Goal: Task Accomplishment & Management: Use online tool/utility

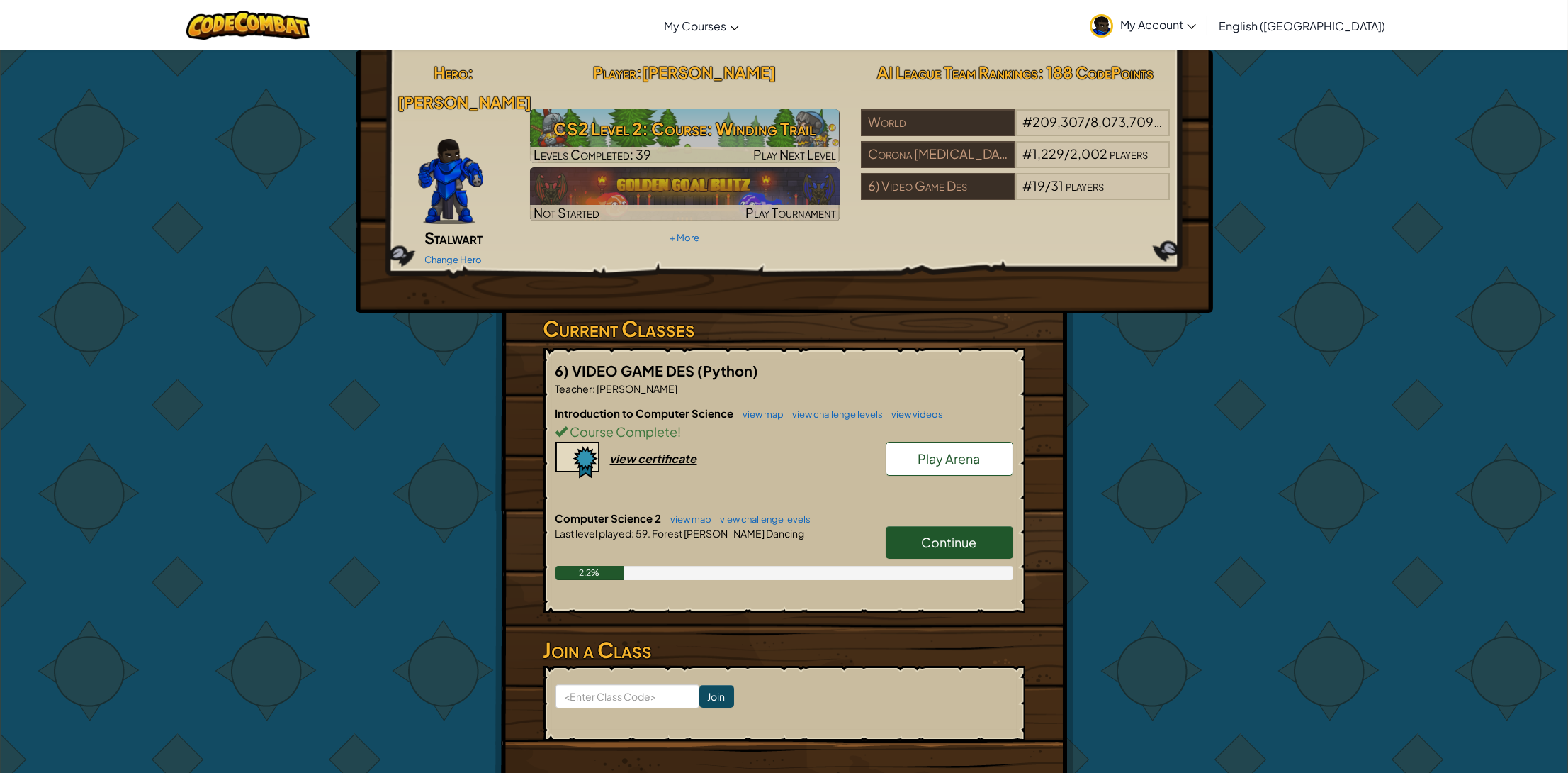
click at [964, 534] on span "Continue" at bounding box center [950, 542] width 55 height 16
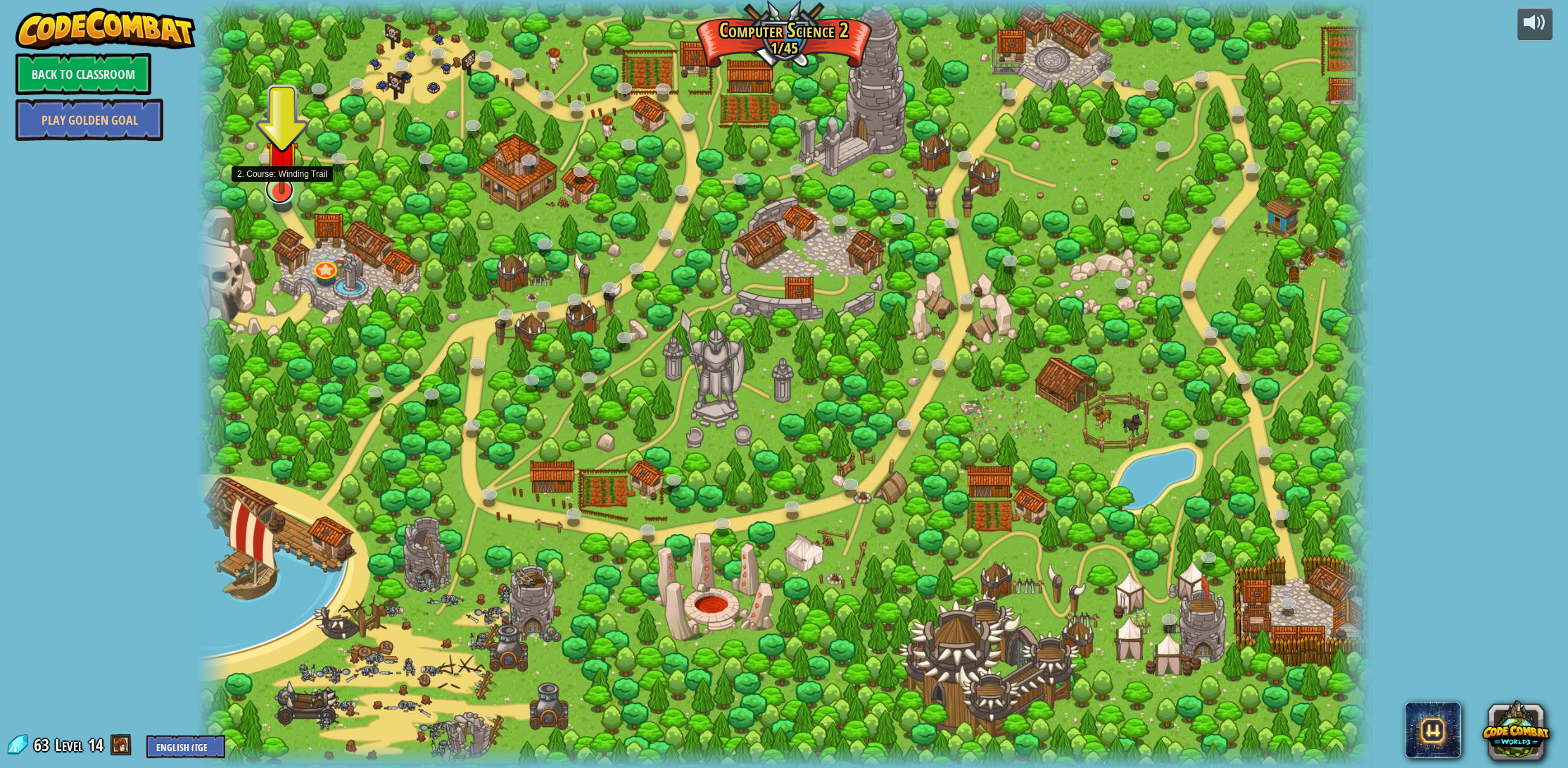
click at [271, 197] on link at bounding box center [280, 189] width 28 height 28
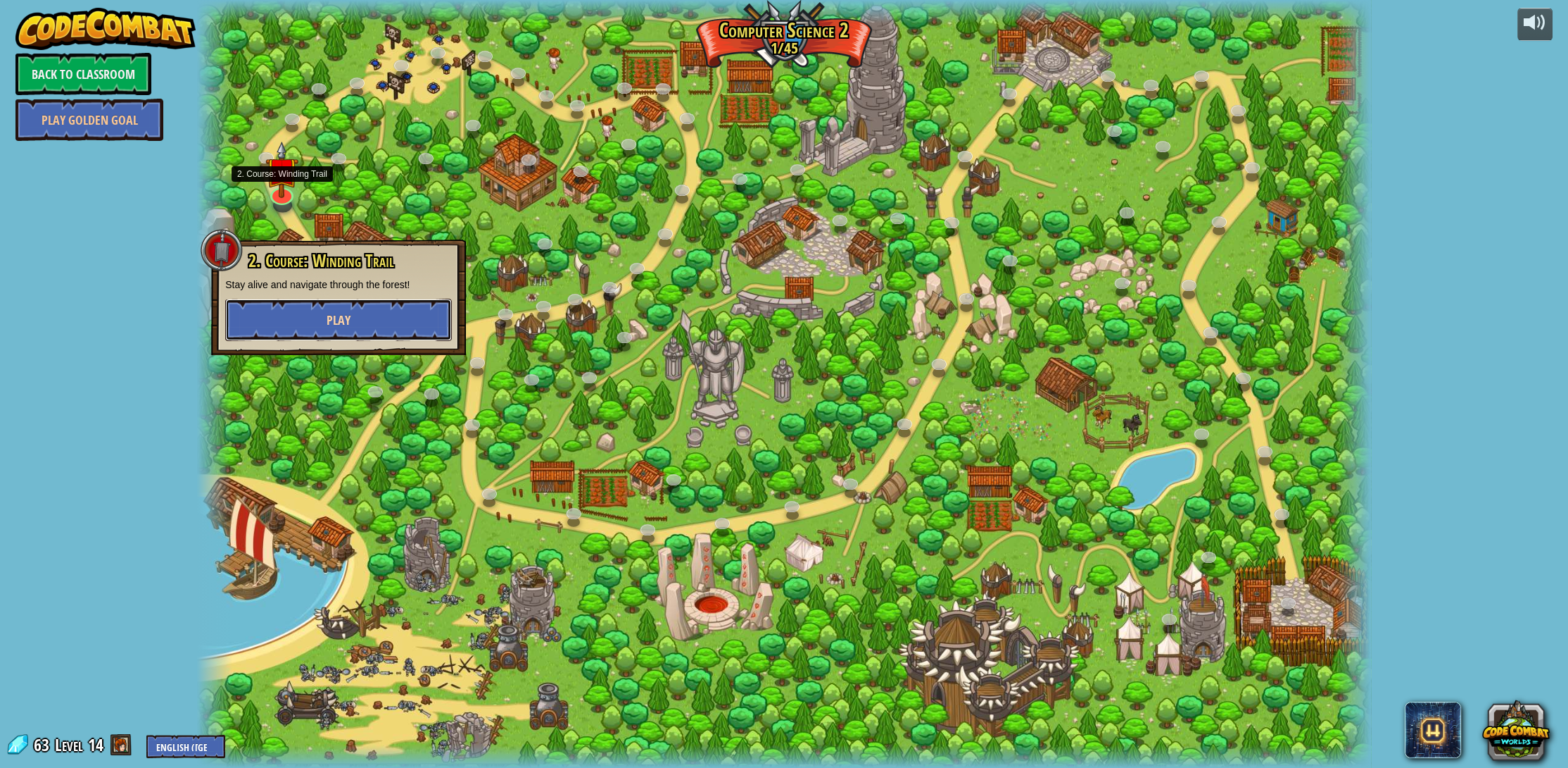
click at [372, 314] on button "Play" at bounding box center [338, 319] width 227 height 42
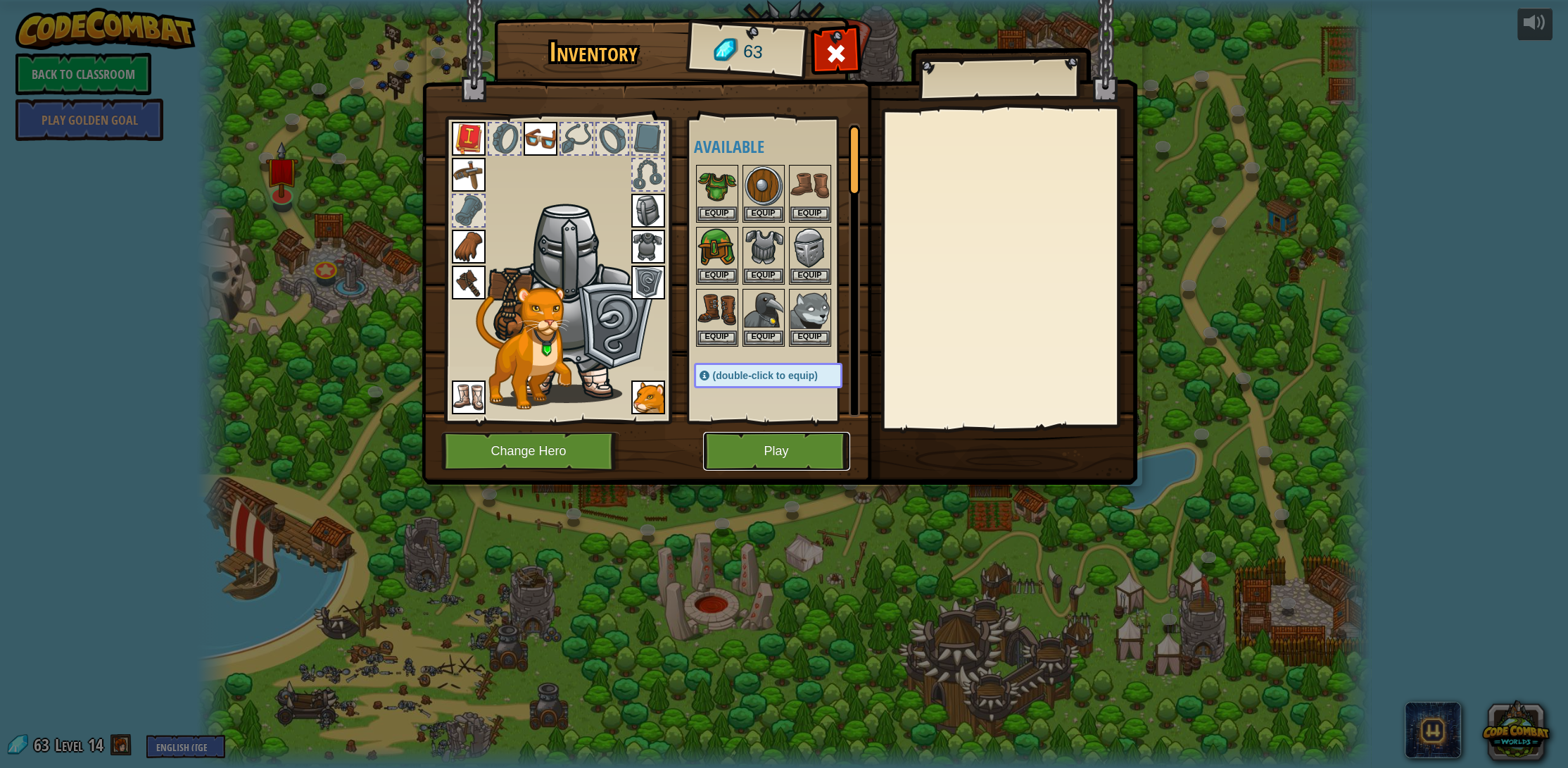
click at [756, 442] on button "Play" at bounding box center [777, 450] width 147 height 39
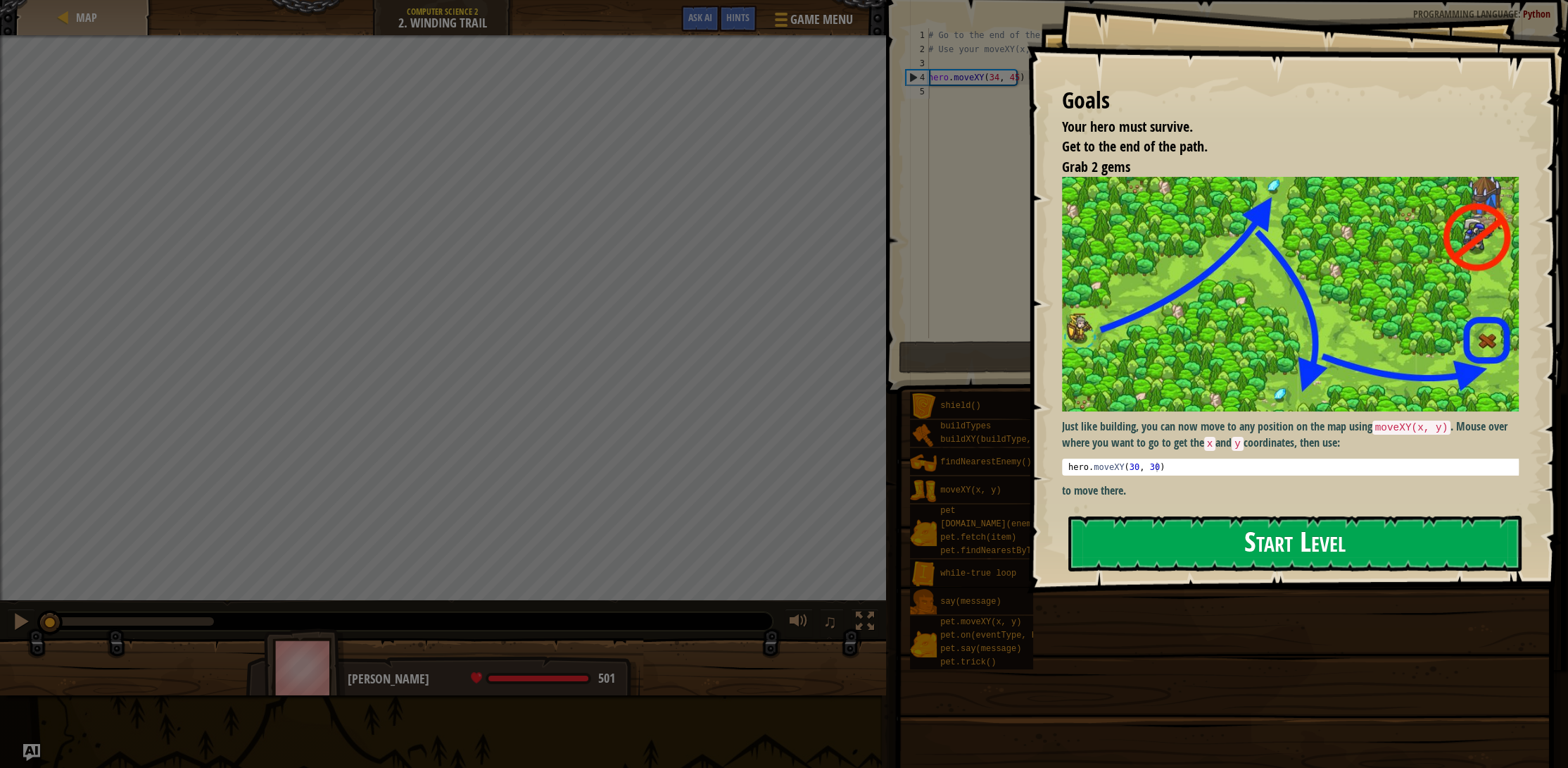
click at [1337, 542] on button "Start Level" at bounding box center [1295, 543] width 453 height 56
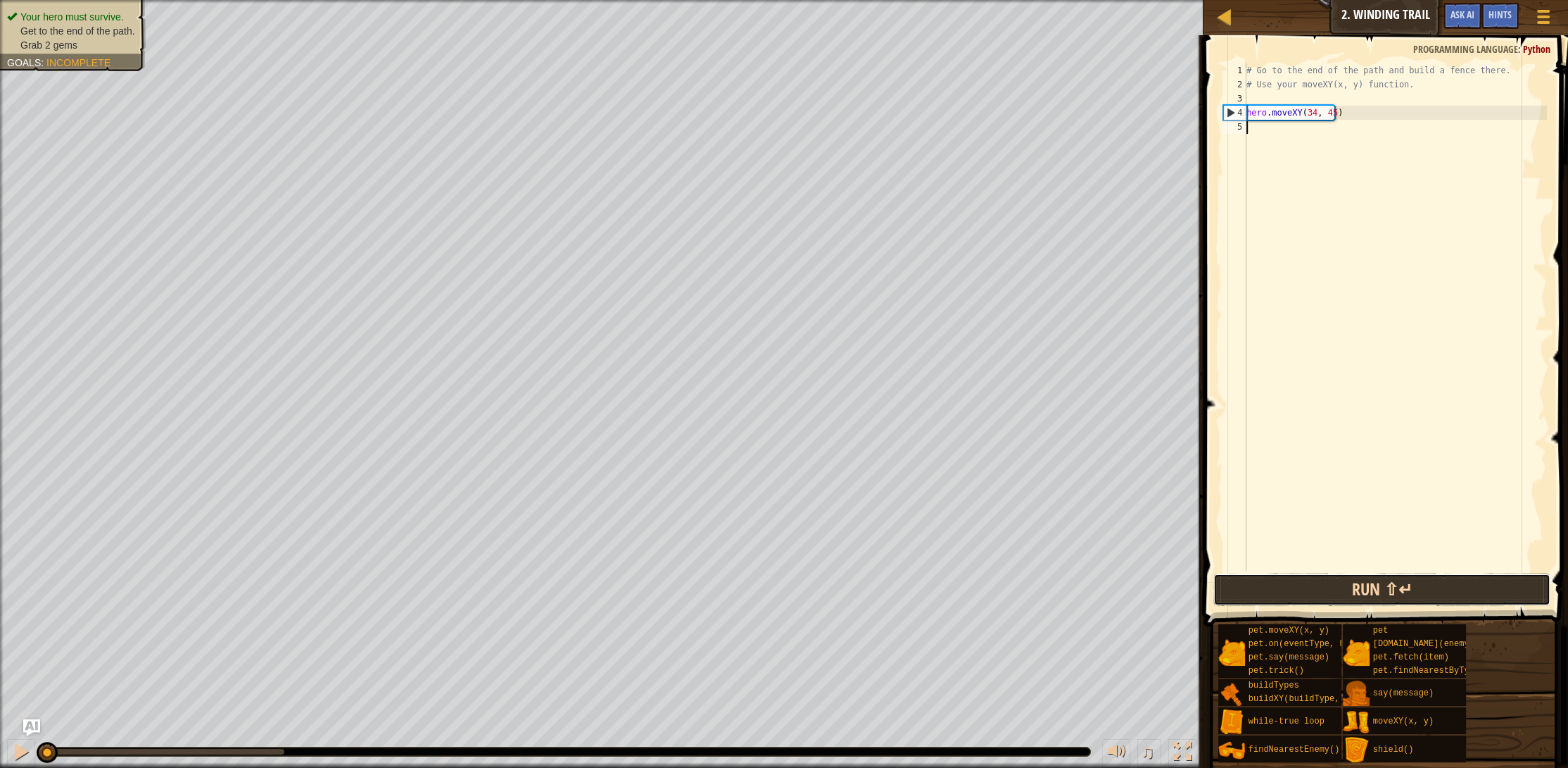
click at [1316, 589] on button "Run ⇧↵" at bounding box center [1382, 589] width 337 height 32
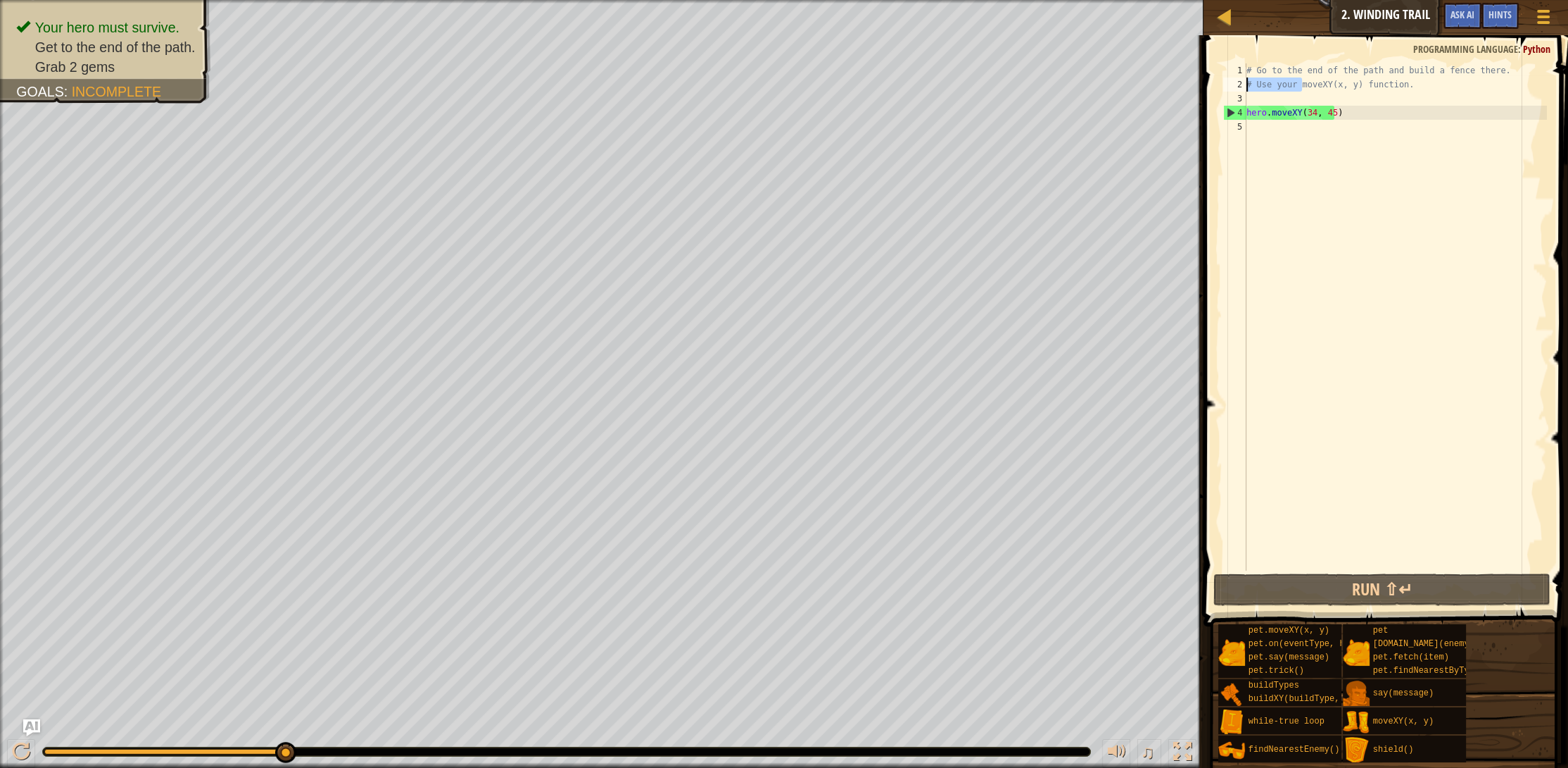
drag, startPoint x: 1304, startPoint y: 86, endPoint x: 1248, endPoint y: 79, distance: 56.4
click at [1245, 79] on div "1 2 3 4 5 # Go to the end of the path and build a fence there. # Use your moveX…" at bounding box center [1383, 317] width 327 height 507
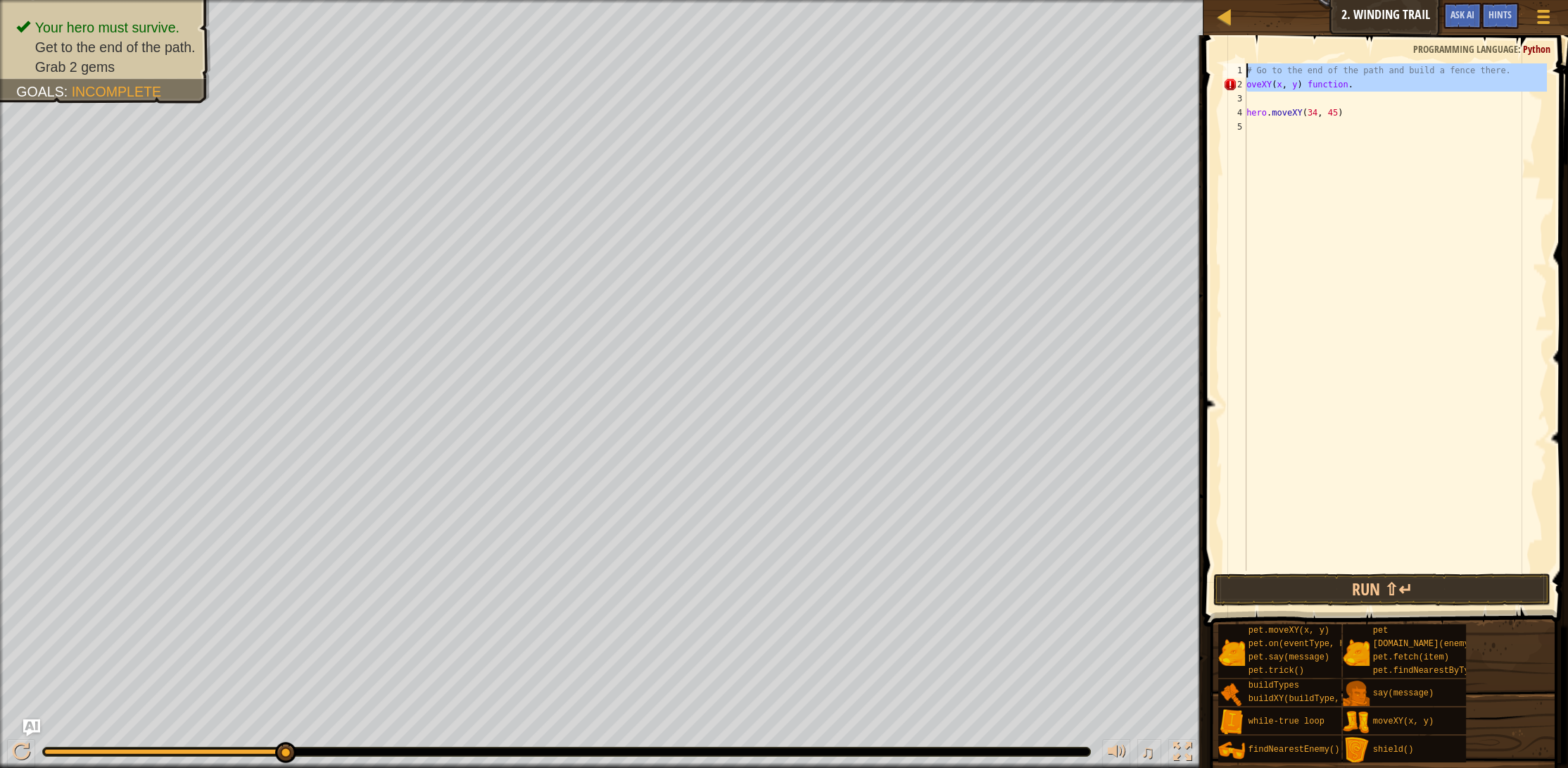
drag, startPoint x: 1257, startPoint y: 98, endPoint x: 1226, endPoint y: 62, distance: 47.5
click at [1225, 61] on div "oveXY(x, y) function. 1 2 3 4 5 # Go to the end of the path and build a fence t…" at bounding box center [1384, 358] width 369 height 632
type textarea "# Go to the end of the path and build a fence there. oveXY(x, y) function."
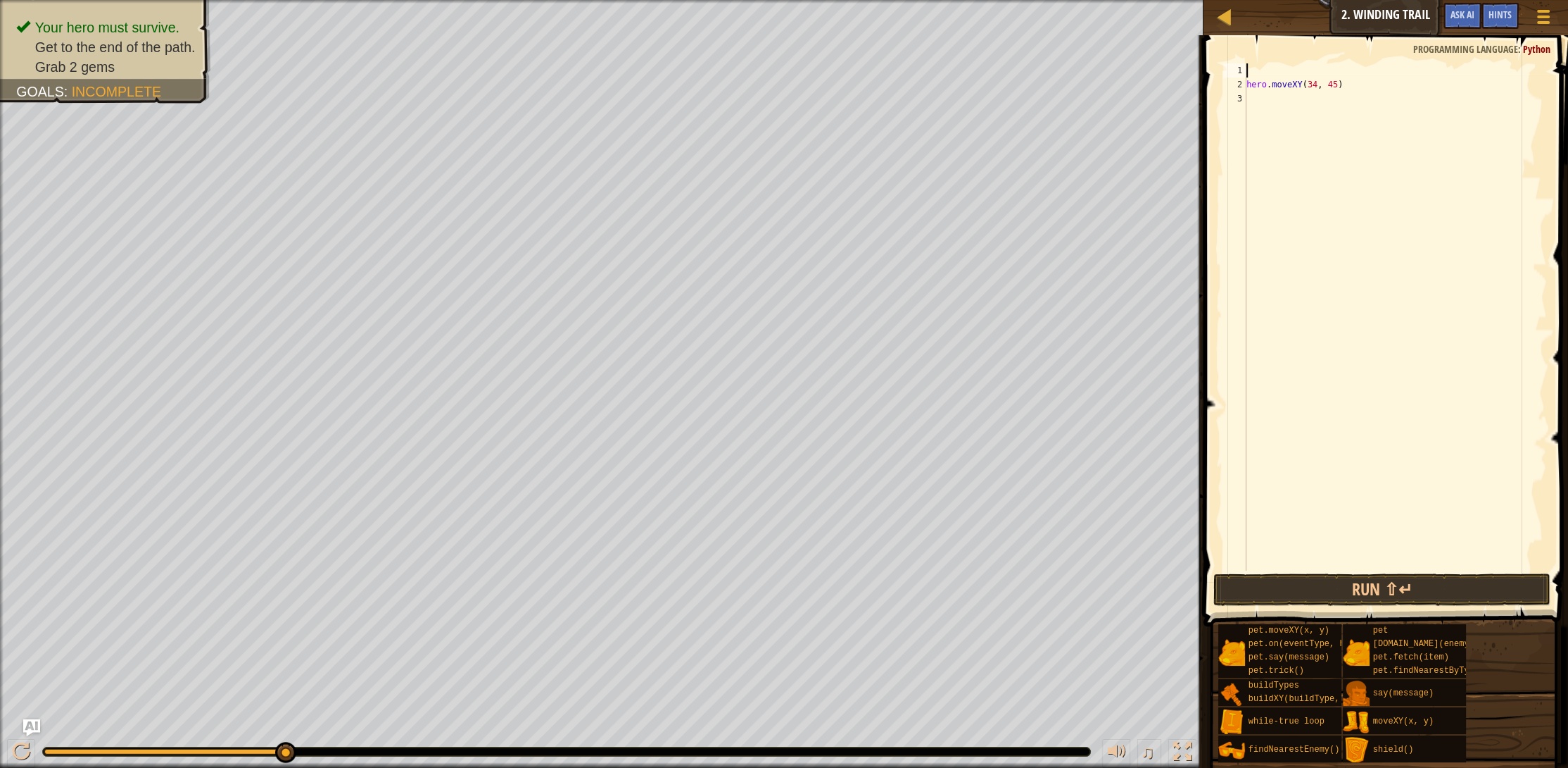
click at [1295, 70] on div "hero . moveXY ( 34 , 45 )" at bounding box center [1396, 331] width 303 height 535
type textarea "hero.moveXY(34, 45)"
click at [1268, 92] on div "hero . moveXY ( 34 , 45 )" at bounding box center [1396, 331] width 303 height 535
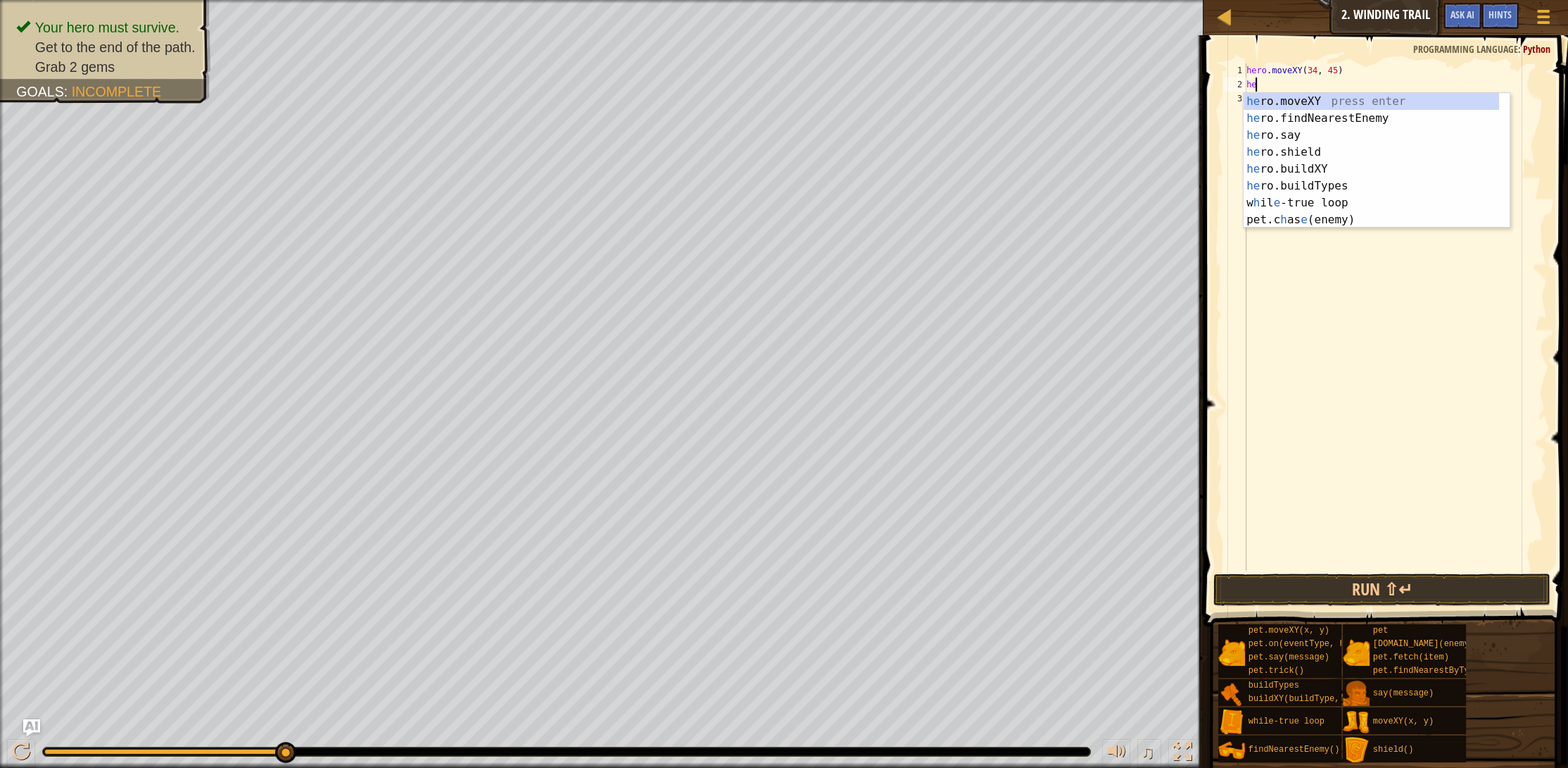
scroll to position [7, 0]
click at [1295, 102] on div "hero .moveXY press enter hero .findNearestEnemy press enter hero .say press ent…" at bounding box center [1377, 169] width 267 height 152
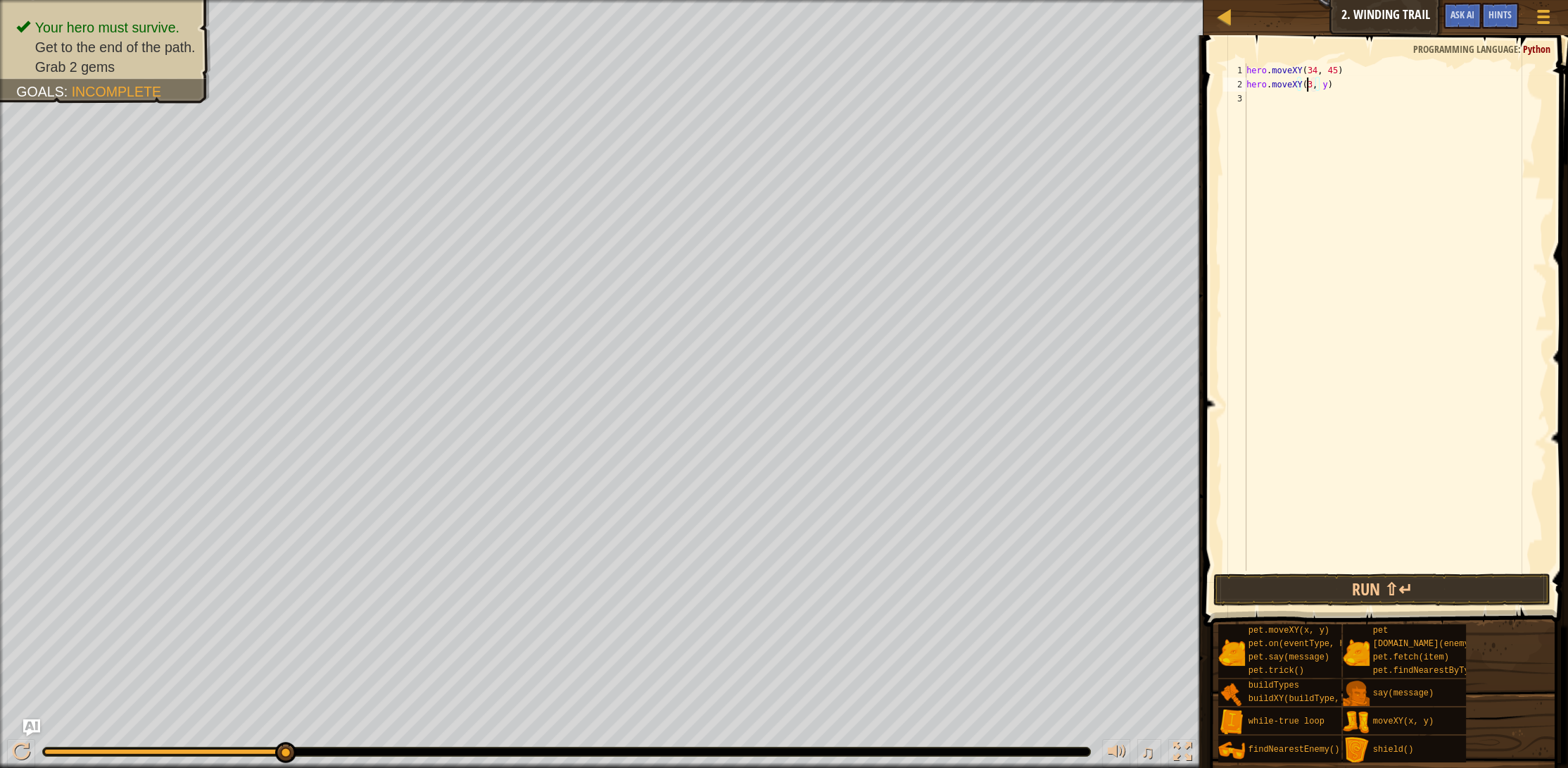
scroll to position [7, 5]
drag, startPoint x: 1328, startPoint y: 83, endPoint x: 1333, endPoint y: 145, distance: 62.2
click at [1330, 84] on div "hero . moveXY ( 34 , 45 ) hero . moveXY ( 36 , y )" at bounding box center [1396, 331] width 303 height 535
type textarea "hero.moveXY(36, 60)"
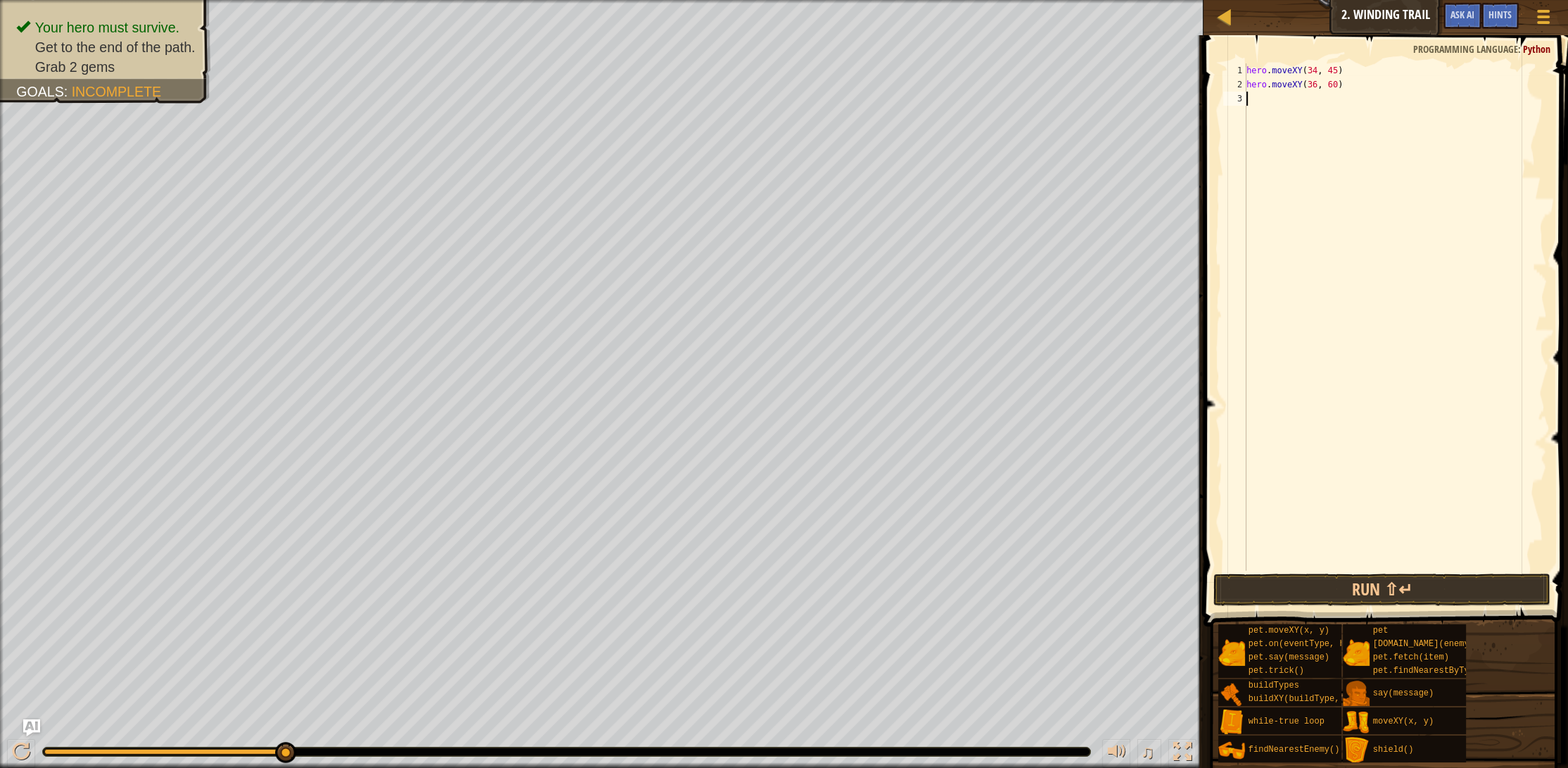
click at [1271, 112] on div "hero . moveXY ( 34 , 45 ) hero . moveXY ( 36 , 60 )" at bounding box center [1396, 331] width 303 height 535
click at [1266, 88] on div "hero . moveXY ( 34 , 45 ) hero . moveXY ( 36 , 60 )" at bounding box center [1396, 331] width 303 height 535
type textarea "hero.moveXY(36, 60)"
click at [1269, 93] on div "hero . moveXY ( 34 , 45 ) hero . moveXY ( 36 , 60 )" at bounding box center [1396, 331] width 303 height 535
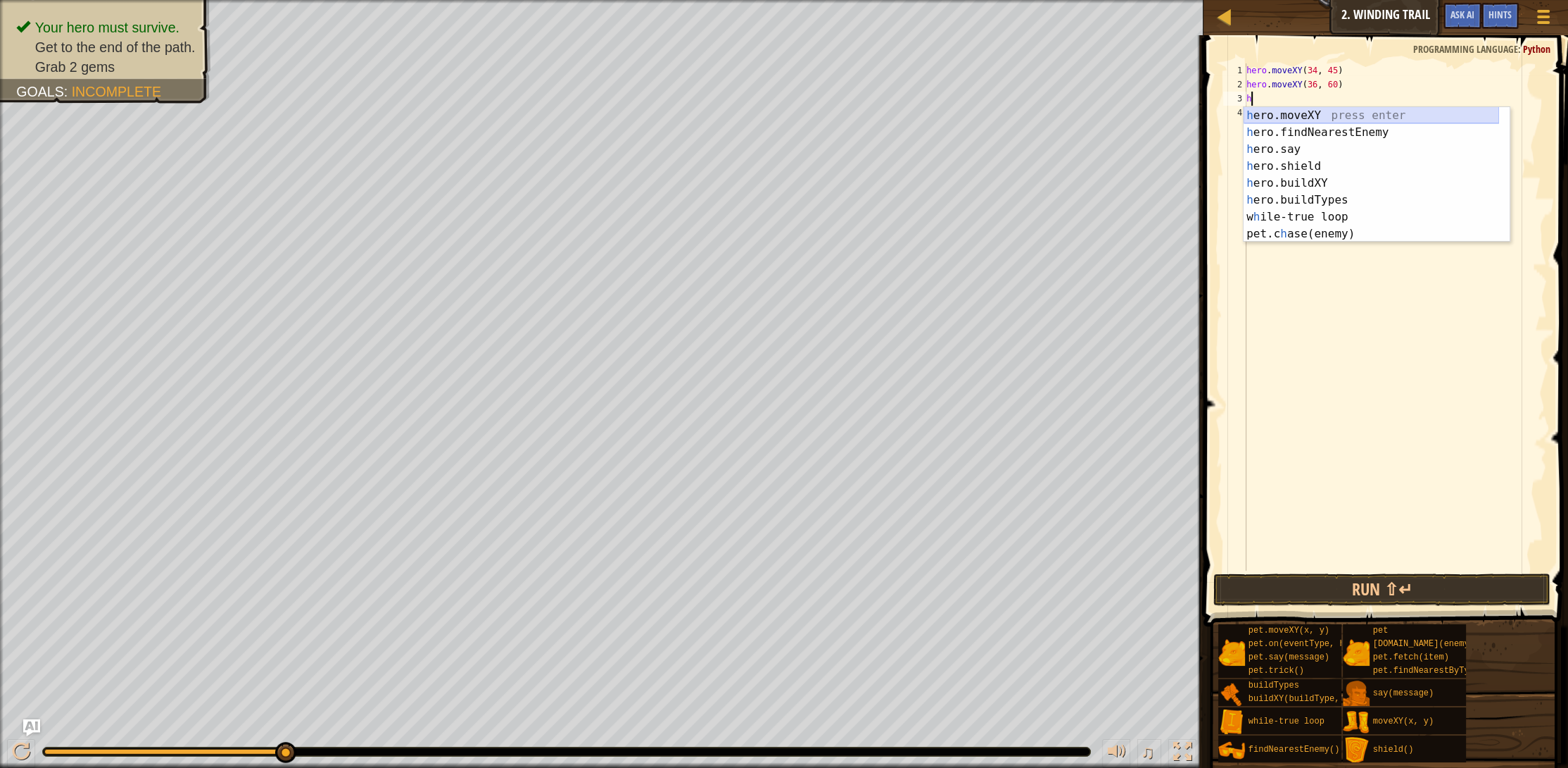
click at [1299, 110] on div "h ero.moveXY press enter h ero.findNearestEnemy press enter h ero.say press ent…" at bounding box center [1371, 191] width 255 height 169
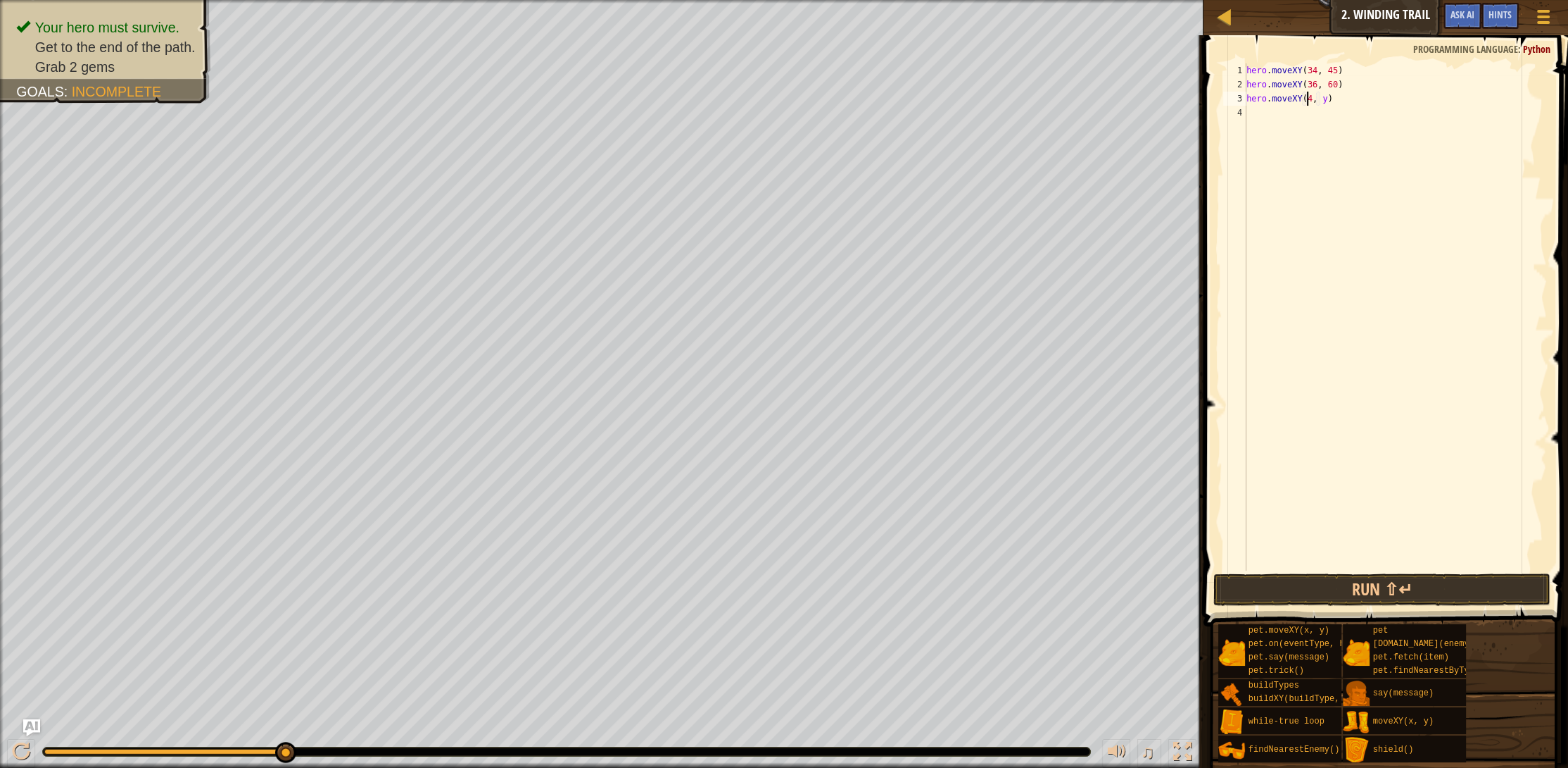
scroll to position [7, 5]
click at [1323, 100] on div "hero . moveXY ( 34 , 45 ) hero . moveXY ( 36 , 60 ) hero . moveXY ( 46 , y )" at bounding box center [1396, 331] width 303 height 535
type textarea "hero.moveXY(46, 24)"
drag, startPoint x: 1479, startPoint y: 583, endPoint x: 1467, endPoint y: 617, distance: 36.1
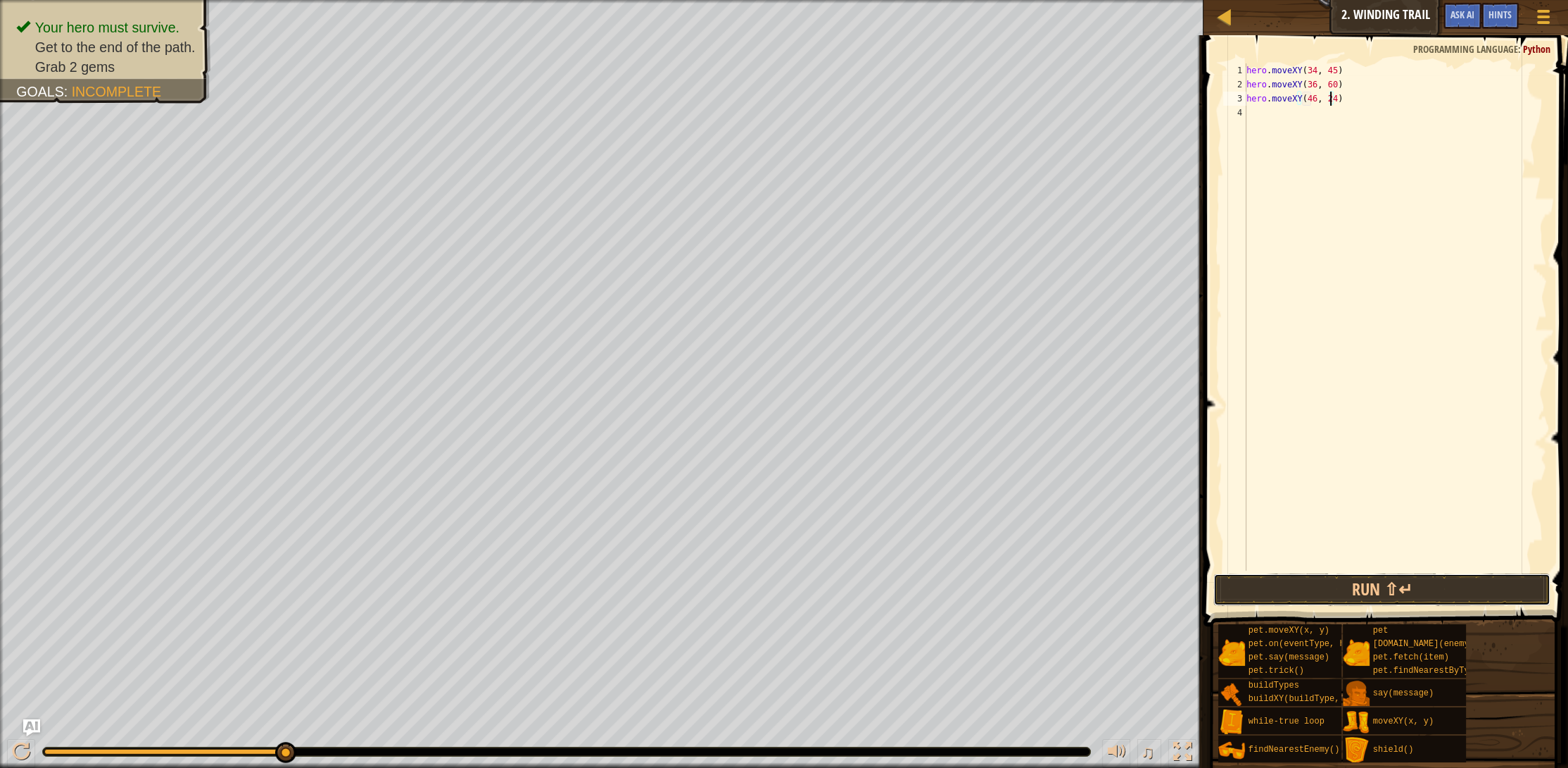
click at [1474, 586] on button "Run ⇧↵" at bounding box center [1382, 589] width 337 height 32
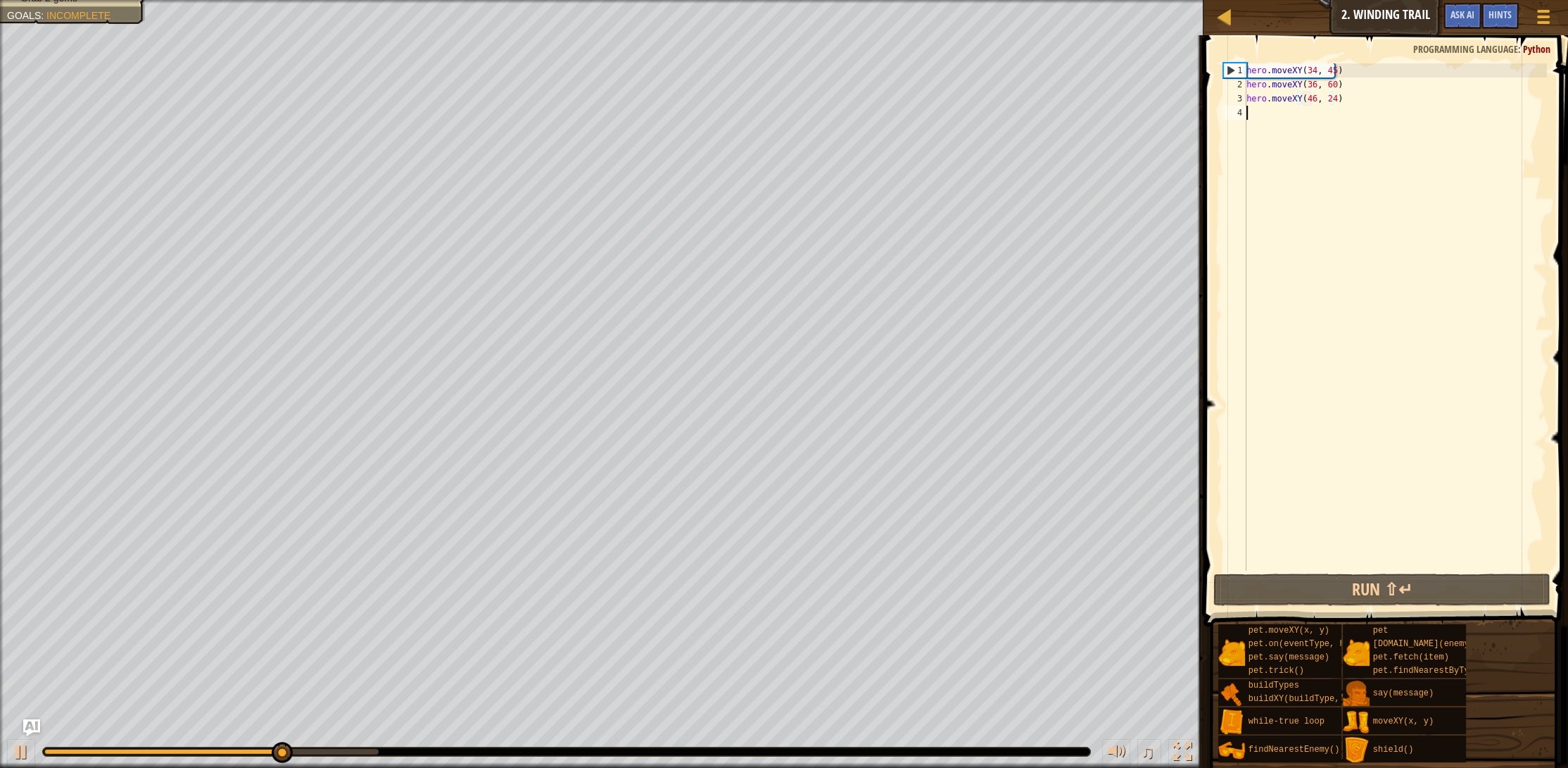
click at [1290, 119] on div "hero . moveXY ( 34 , 45 ) hero . moveXY ( 36 , 60 ) hero . moveXY ( 46 , 24 )" at bounding box center [1396, 331] width 303 height 535
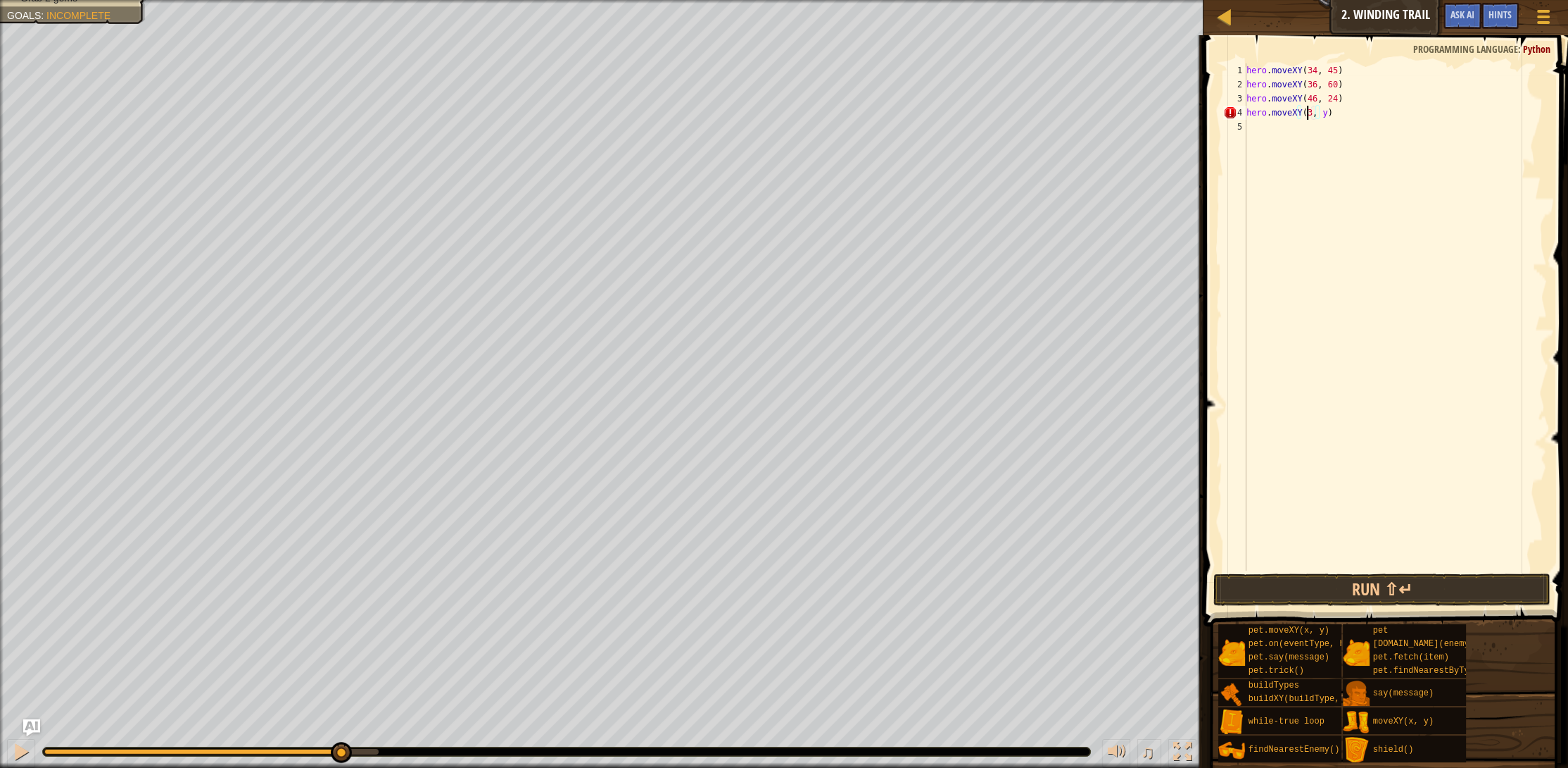
scroll to position [7, 5]
drag, startPoint x: 1329, startPoint y: 116, endPoint x: 1334, endPoint y: 127, distance: 12.1
click at [1329, 119] on div "hero . moveXY ( 34 , 45 ) hero . moveXY ( 36 , 60 ) hero . moveXY ( 46 , 24 ) h…" at bounding box center [1396, 331] width 303 height 535
type textarea "hero.moveXY(37, 12)"
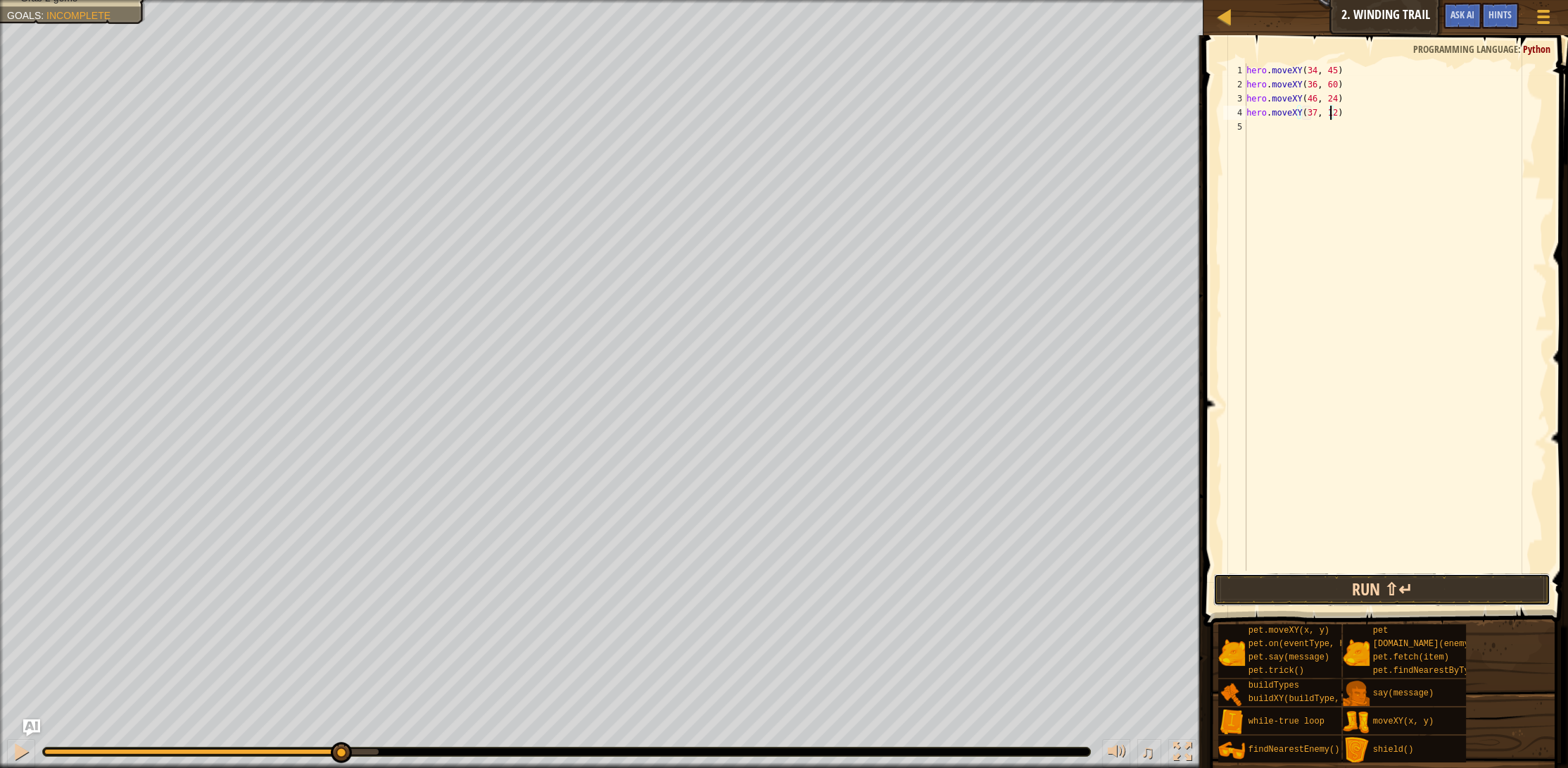
click at [1376, 596] on button "Run ⇧↵" at bounding box center [1382, 589] width 337 height 32
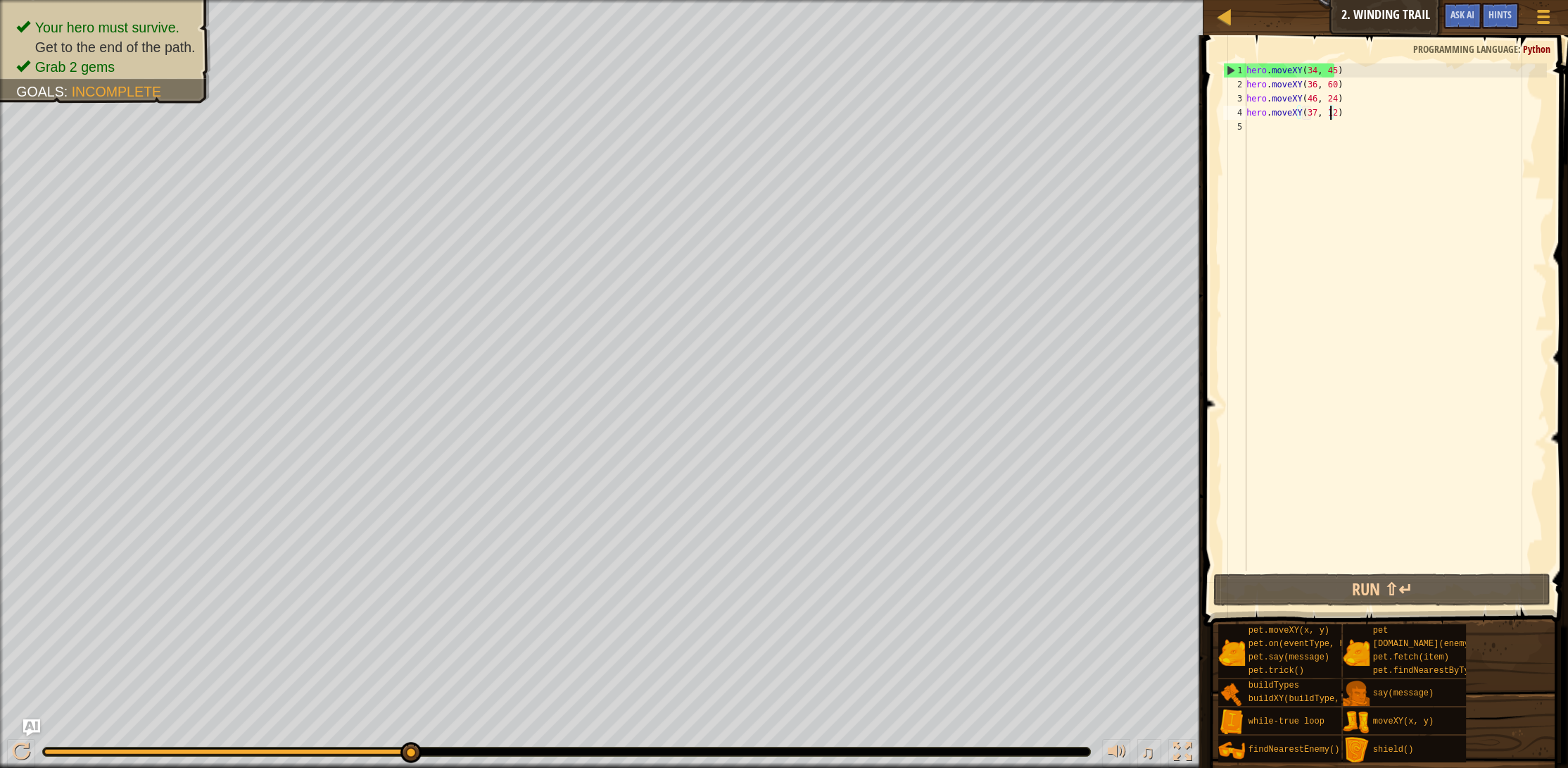
click at [1258, 137] on div "hero . moveXY ( 34 , 45 ) hero . moveXY ( 36 , 60 ) hero . moveXY ( 46 , 24 ) h…" at bounding box center [1396, 331] width 303 height 535
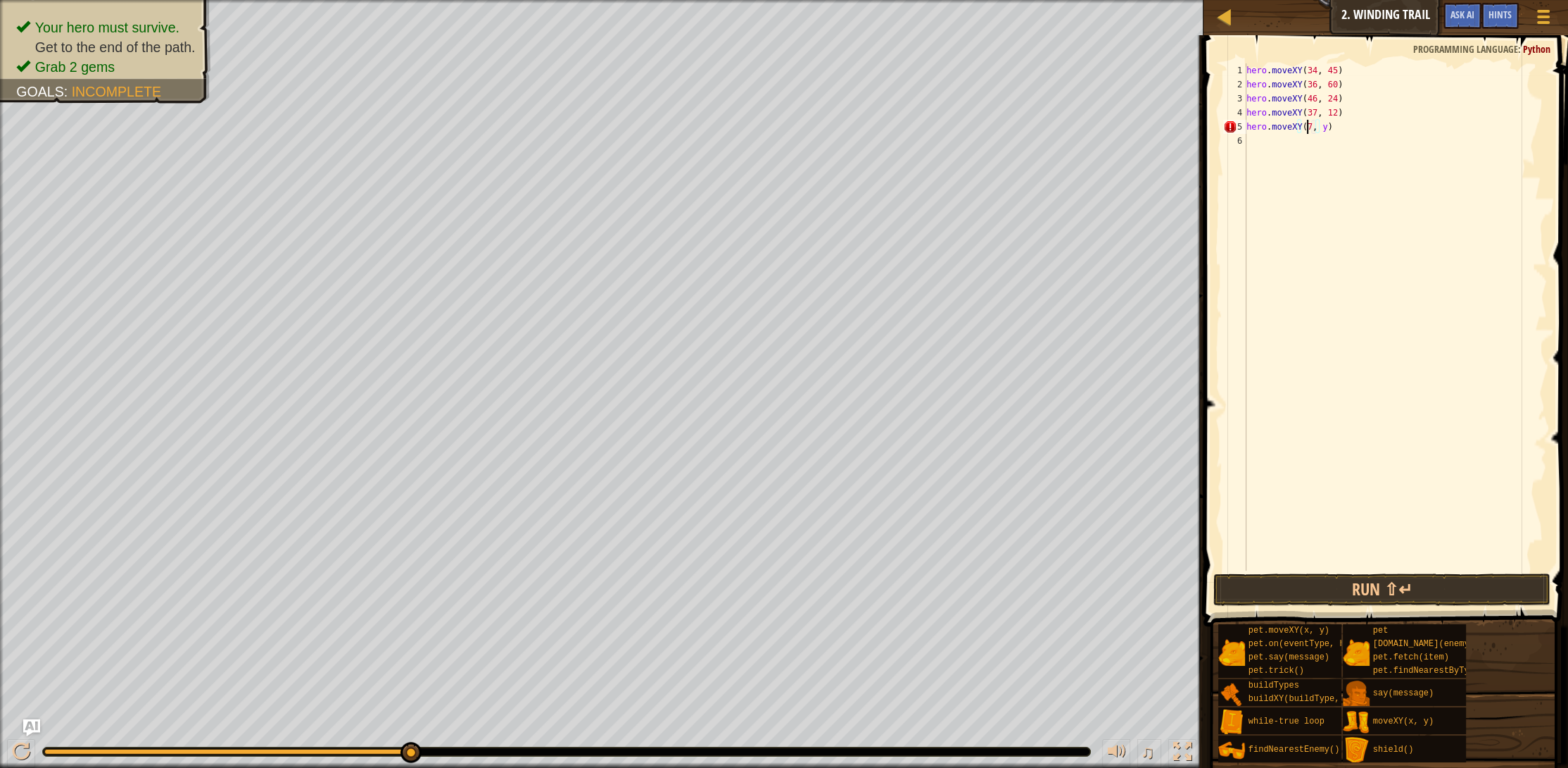
scroll to position [7, 5]
click at [1334, 127] on div "hero . moveXY ( 34 , 45 ) hero . moveXY ( 36 , 60 ) hero . moveXY ( 46 , 24 ) h…" at bounding box center [1396, 331] width 303 height 535
type textarea "hero.moveXY(72, 25)"
click at [1237, 600] on button "Run ⇧↵" at bounding box center [1382, 589] width 337 height 32
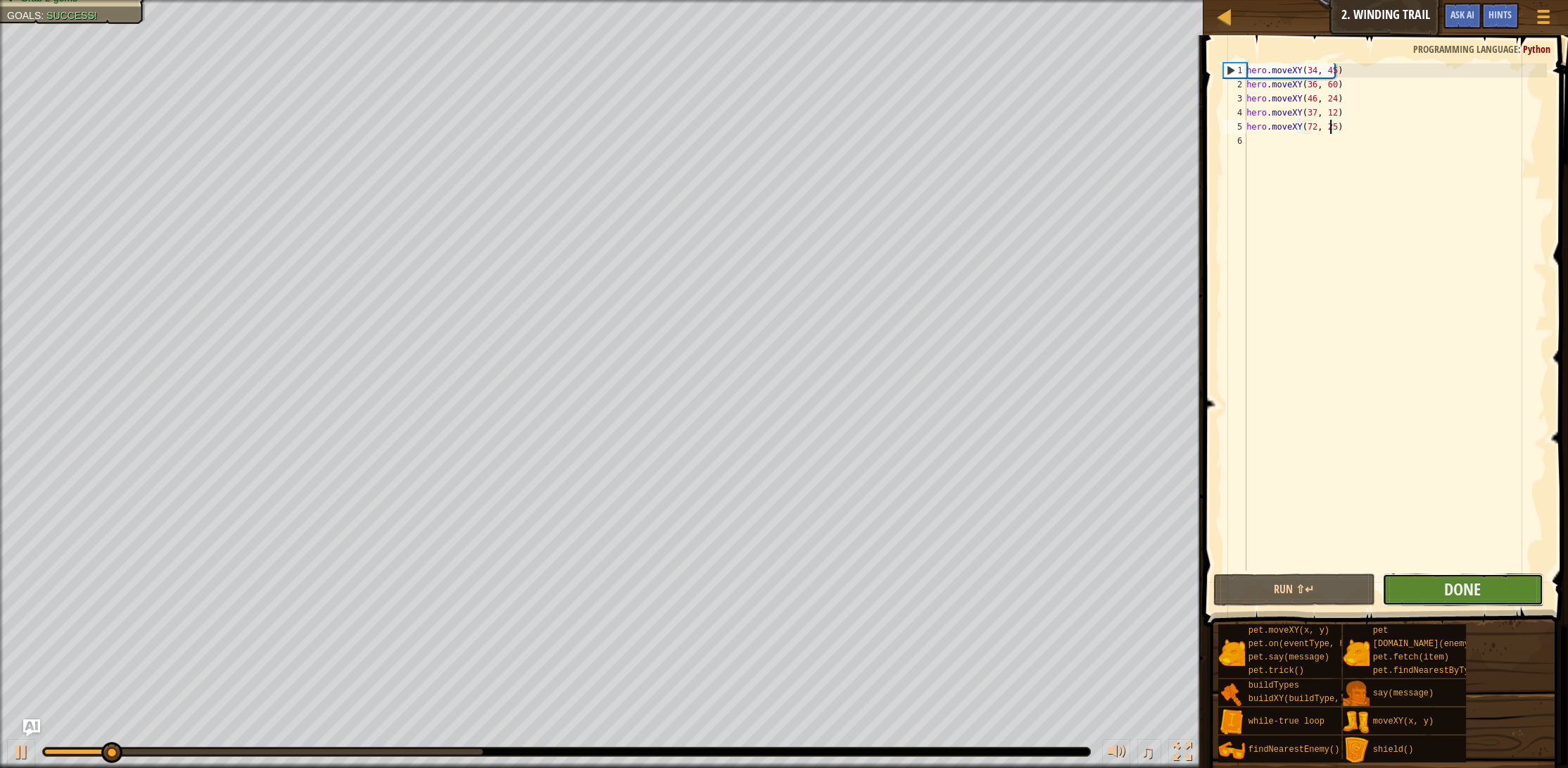
click at [1434, 583] on button "Done" at bounding box center [1463, 589] width 162 height 32
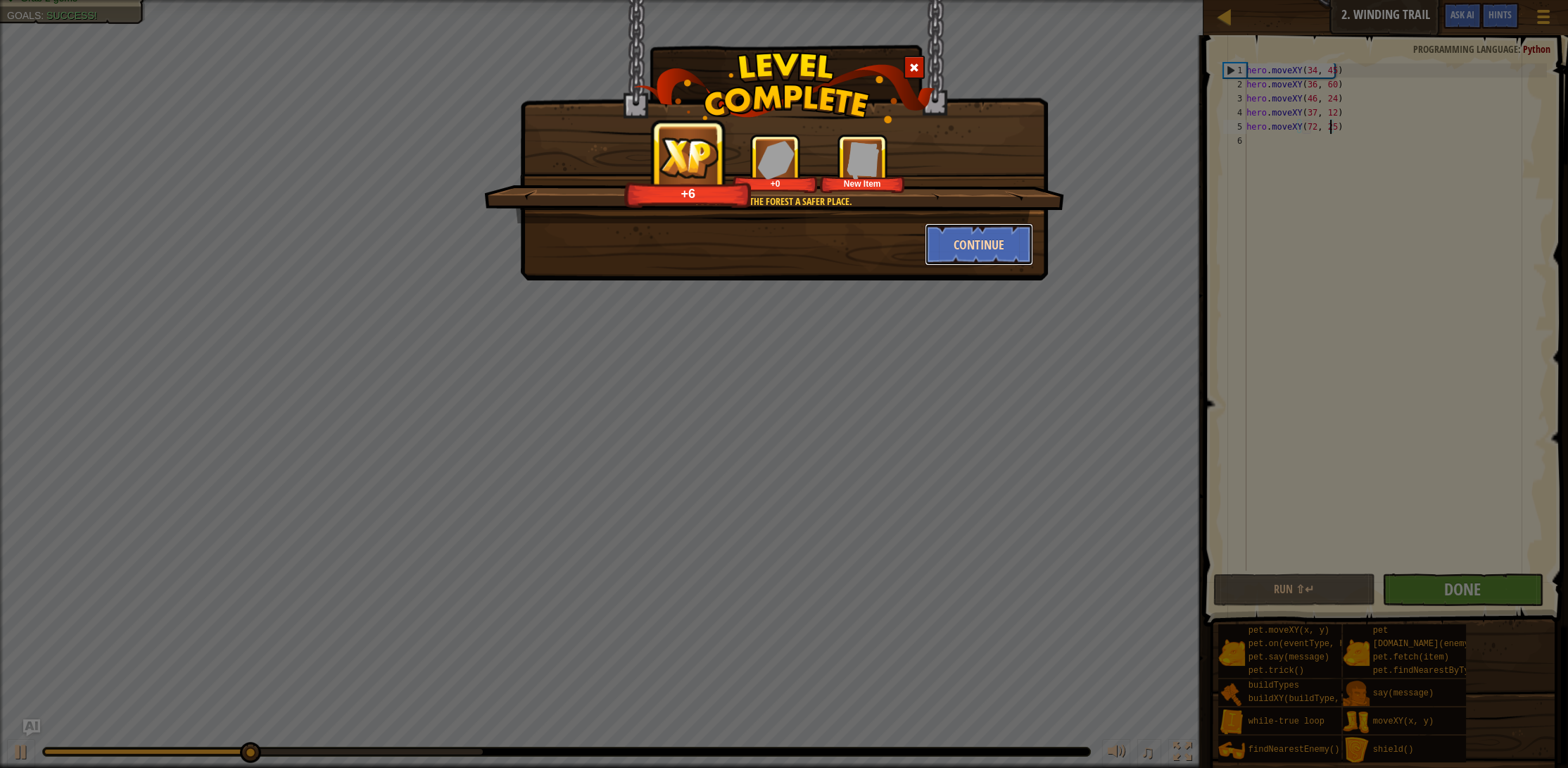
click at [961, 258] on button "Continue" at bounding box center [979, 244] width 109 height 42
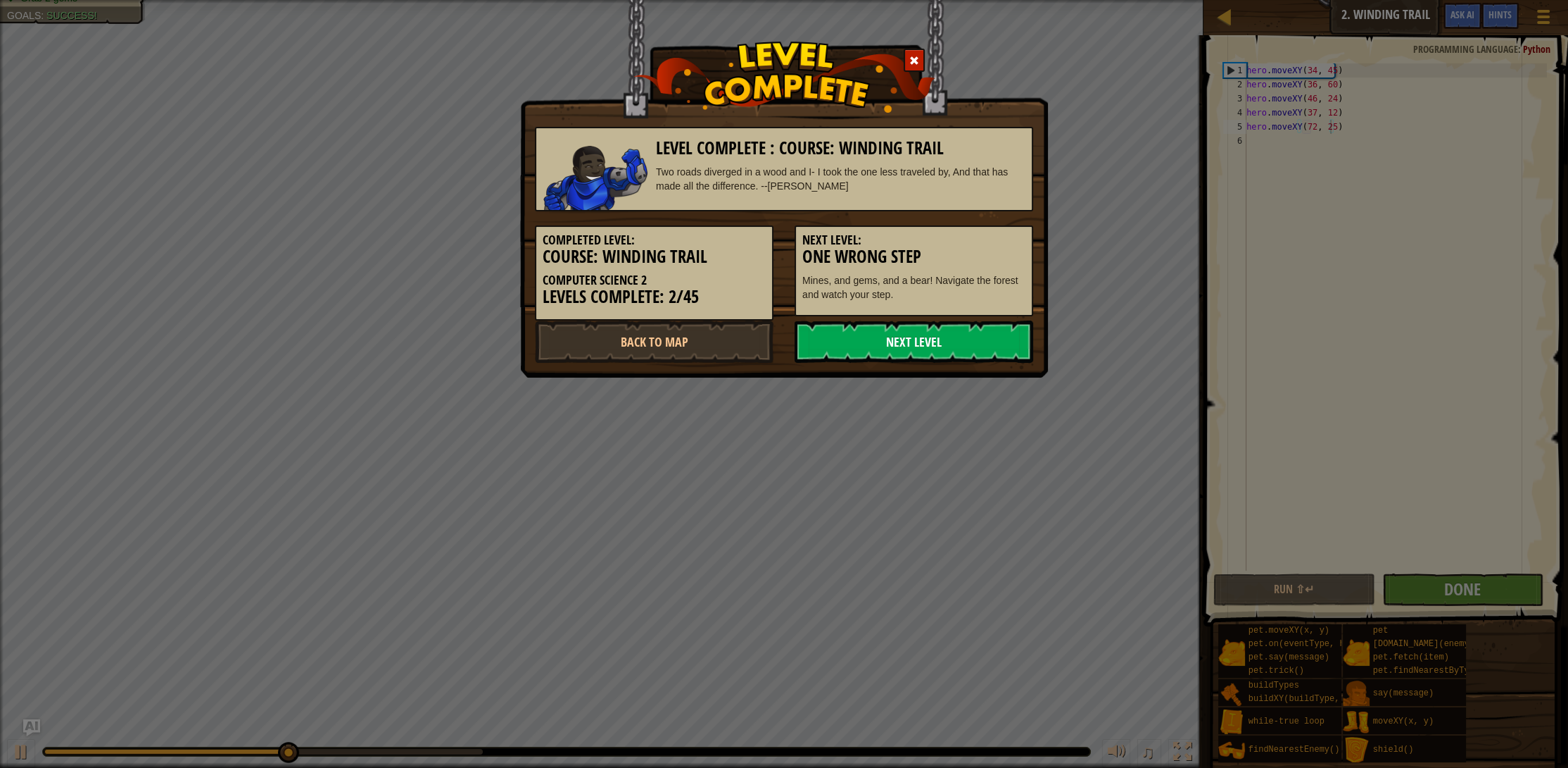
click at [961, 333] on link "Next Level" at bounding box center [913, 341] width 238 height 42
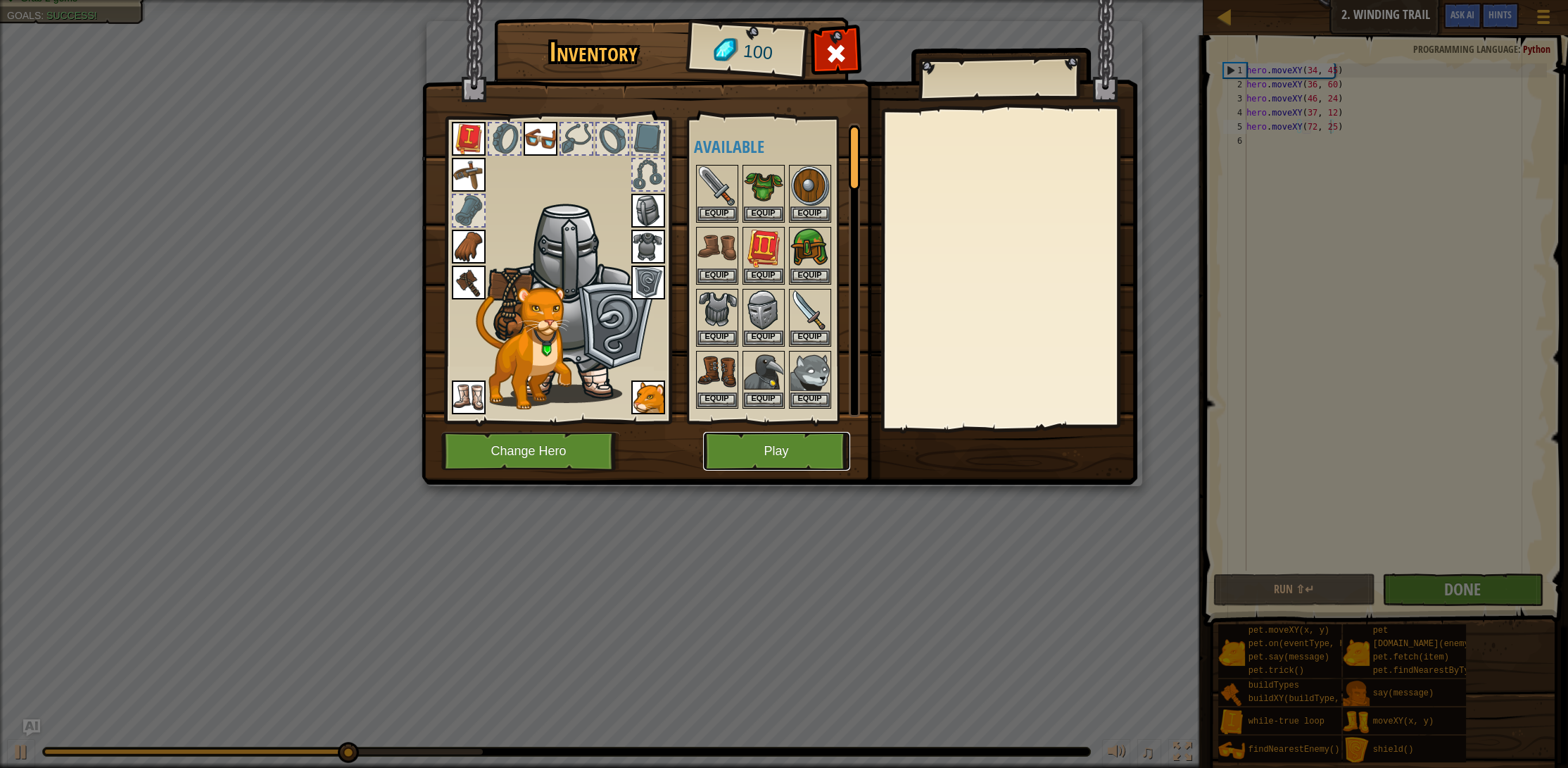
click at [758, 441] on button "Play" at bounding box center [777, 450] width 147 height 39
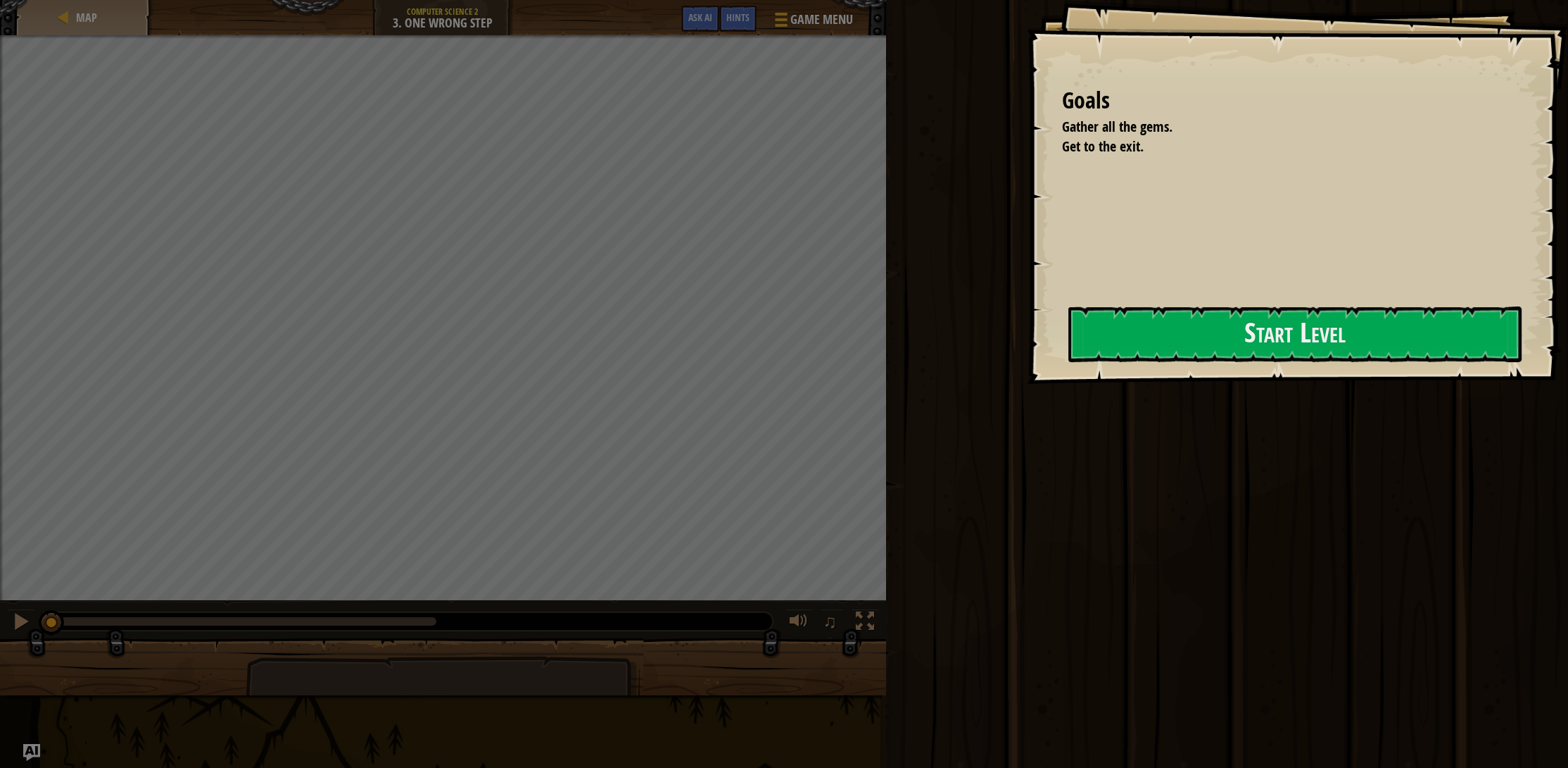
click at [1303, 273] on div "Goals Gather all the gems. Get to the exit. Start Level Error loading from serv…" at bounding box center [1298, 191] width 542 height 384
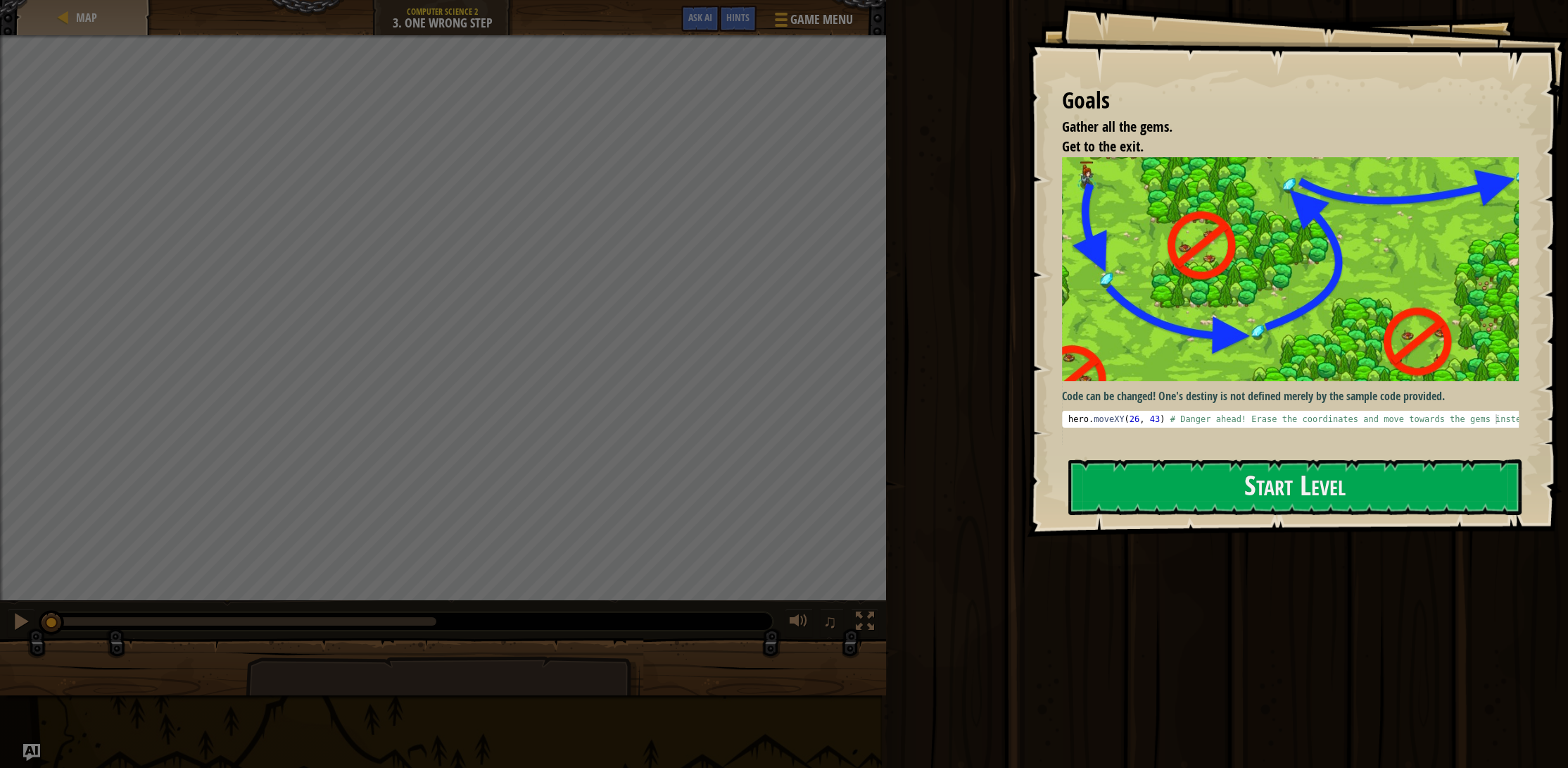
click at [1314, 430] on div "Code can be changed! One's destiny is not defined merely by the sample code pro…" at bounding box center [1296, 302] width 467 height 288
click at [1282, 473] on button "Start Level" at bounding box center [1295, 486] width 453 height 56
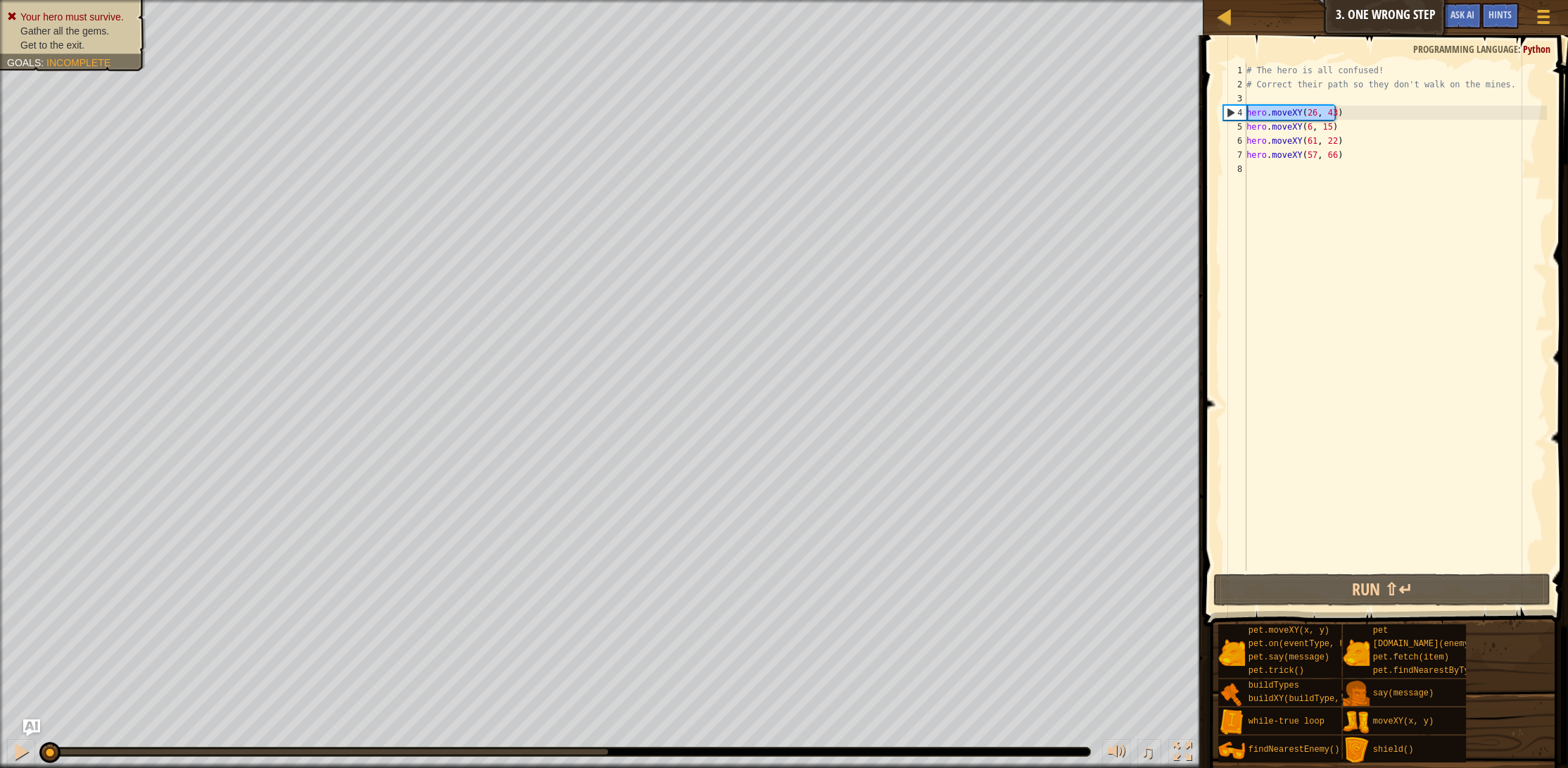
drag, startPoint x: 1336, startPoint y: 116, endPoint x: 1198, endPoint y: 116, distance: 138.0
click at [1200, 116] on div "Hints 1 2 3 4 5 6 7 8 # The hero is all confused! # Correct their path so they …" at bounding box center [1384, 400] width 369 height 732
type textarea "hero.moveXY(26, 43)"
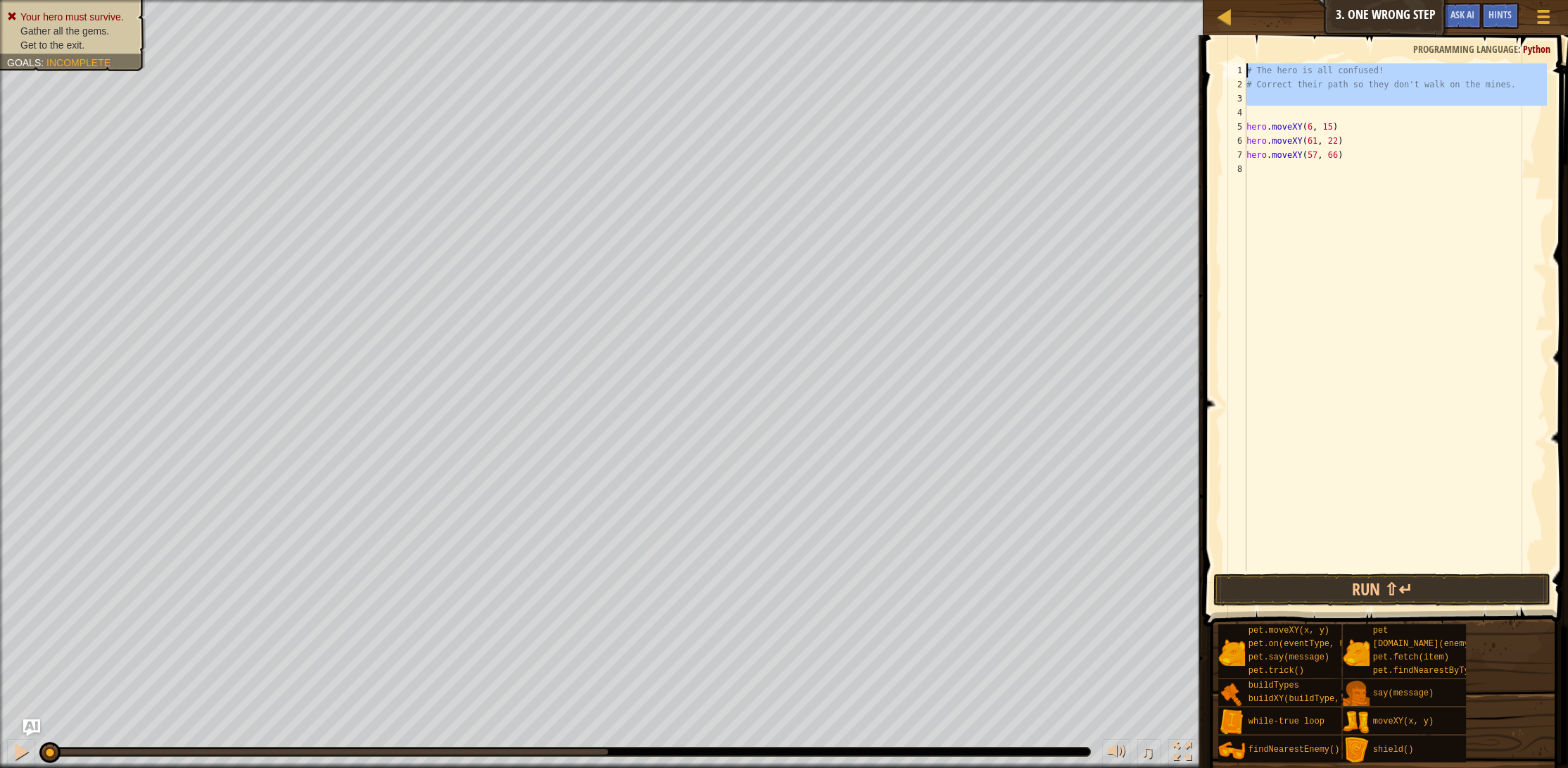
drag, startPoint x: 1282, startPoint y: 107, endPoint x: 1243, endPoint y: 57, distance: 63.4
click at [1243, 57] on div "1 2 3 4 5 6 7 8 # The hero is all confused! # Correct their path so they don't …" at bounding box center [1384, 358] width 369 height 632
type textarea "# The hero is all confused! # Correct their path so they don't walk on the mine…"
drag, startPoint x: 1346, startPoint y: 107, endPoint x: 1222, endPoint y: 52, distance: 135.7
click at [1222, 52] on div "1 2 3 4 5 hero . moveXY ( 6 , 15 ) hero . moveXY ( 61 , 22 ) hero . moveXY ( 57…" at bounding box center [1384, 358] width 369 height 632
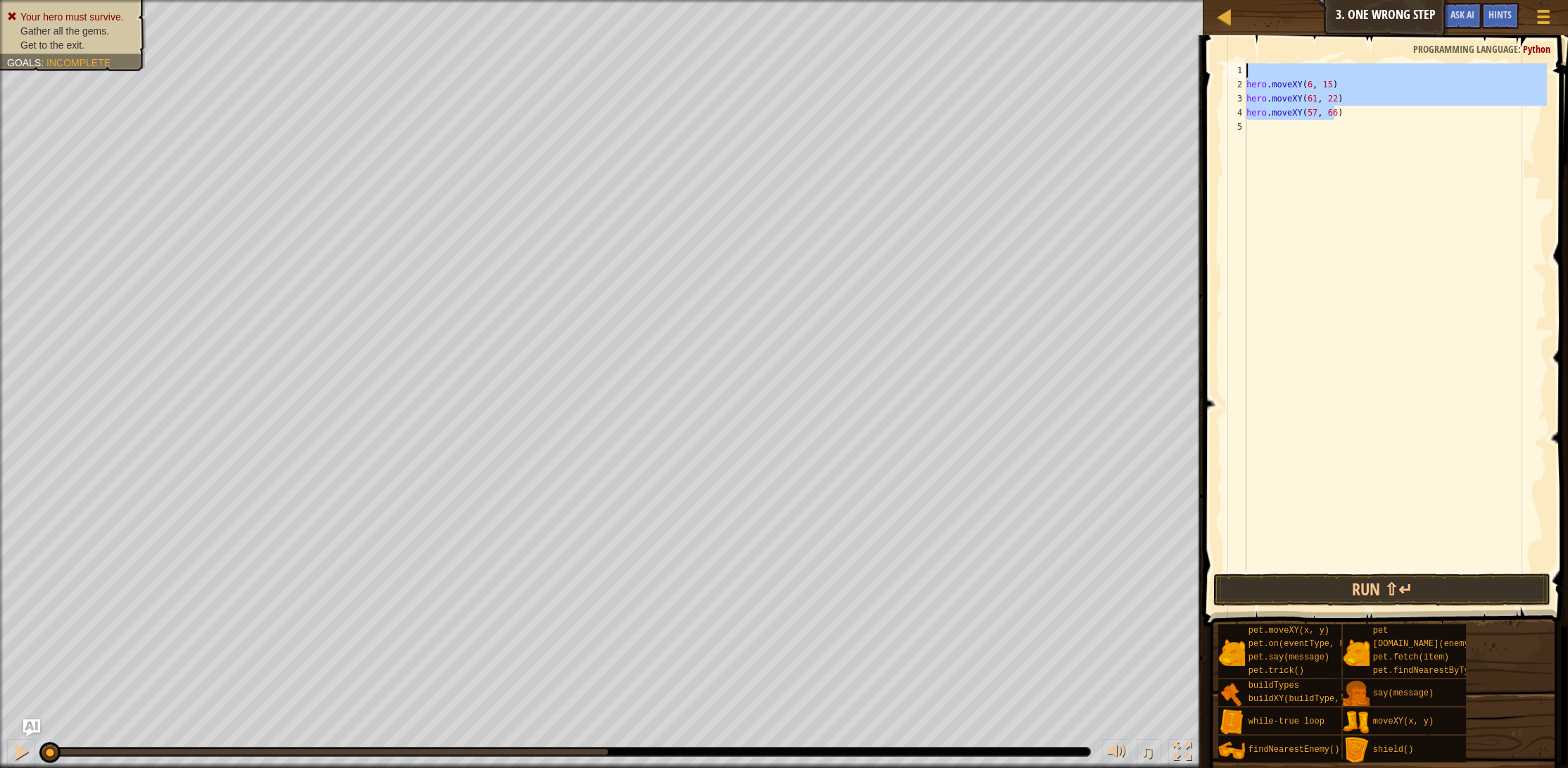
type textarea "hero.moveXY(6, 15)"
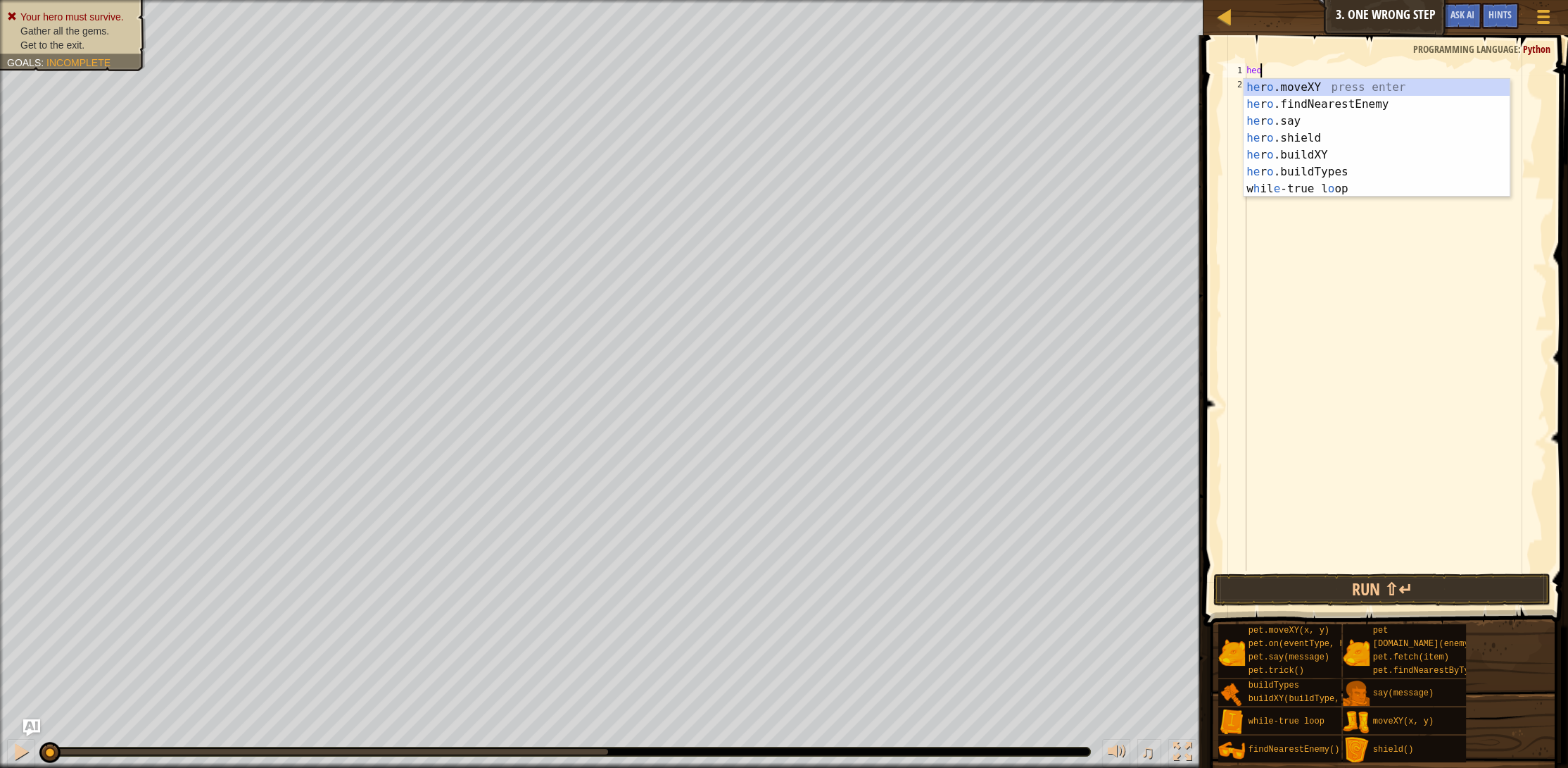
scroll to position [7, 0]
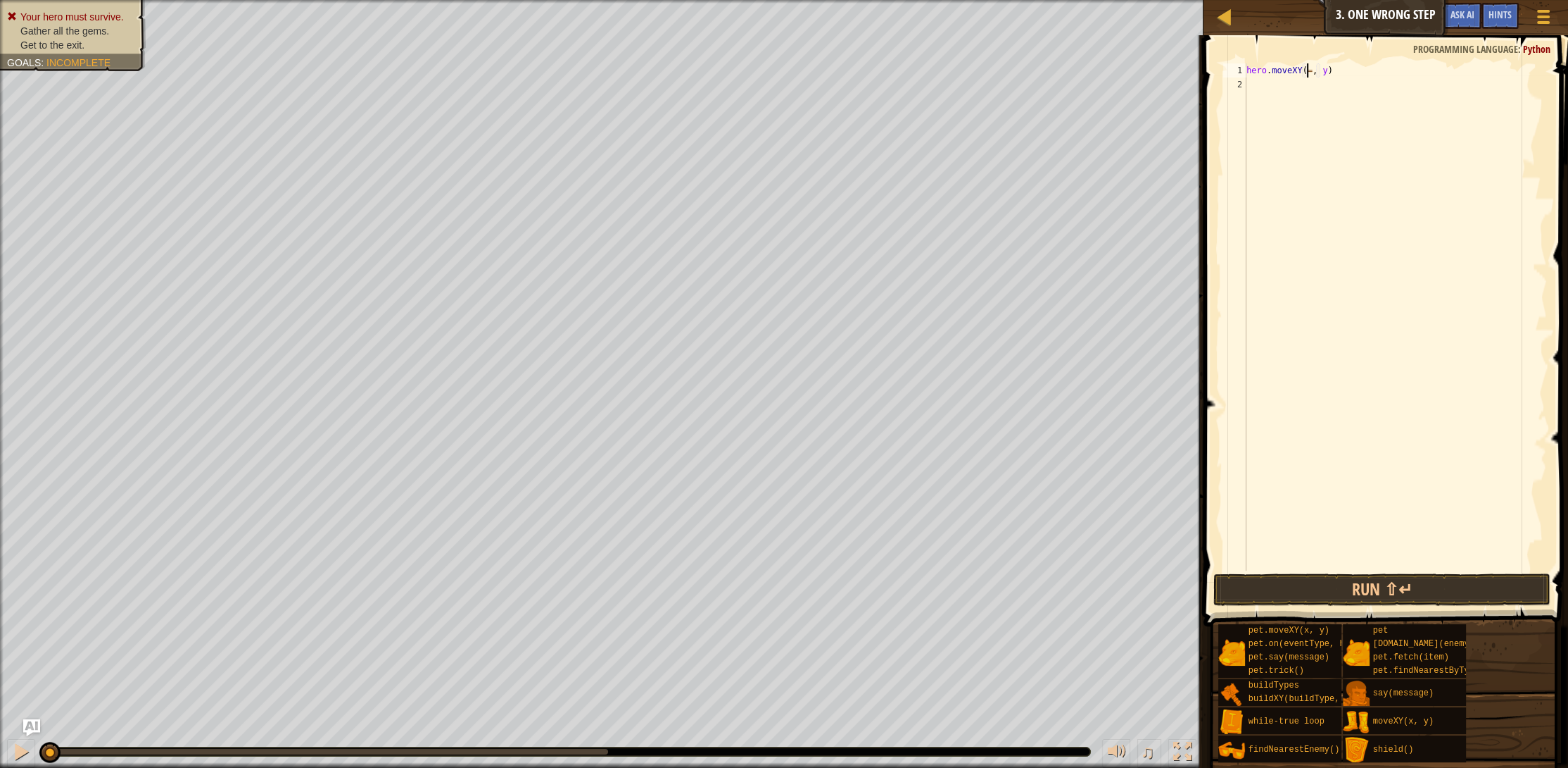
type textarea "hero.moveXY(=11, y)"
type textarea "hero.moveXY(11, 37)"
click at [1289, 90] on div "hero . moveXY ( 11 , 37 )" at bounding box center [1396, 331] width 303 height 535
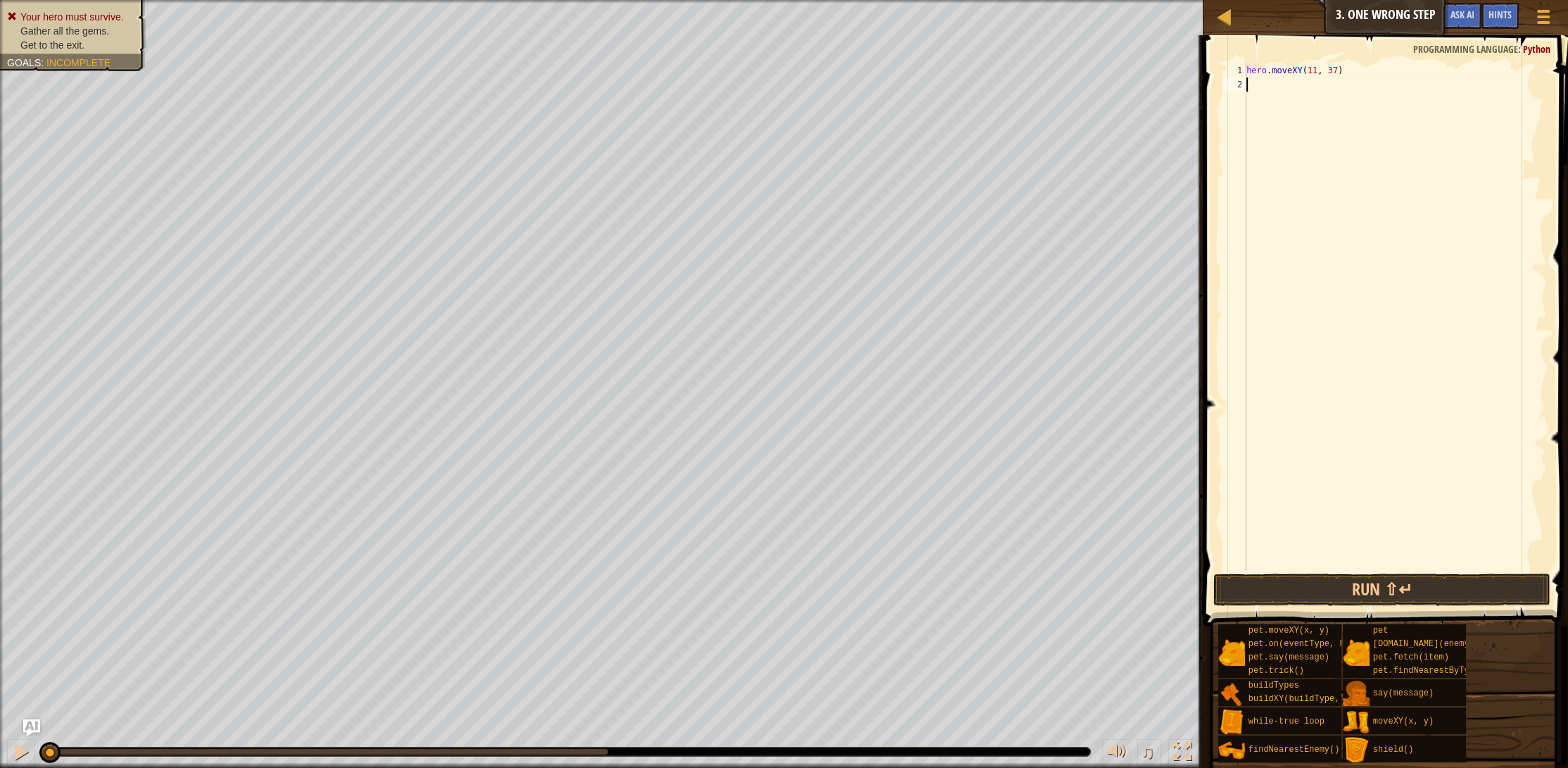
scroll to position [7, 0]
click at [1295, 102] on div "hero . moveXY ( 11 , 37 )" at bounding box center [1396, 331] width 303 height 535
type textarea "hero.moveXY(35, y)"
type textarea "hero.moveXY(35, 25)"
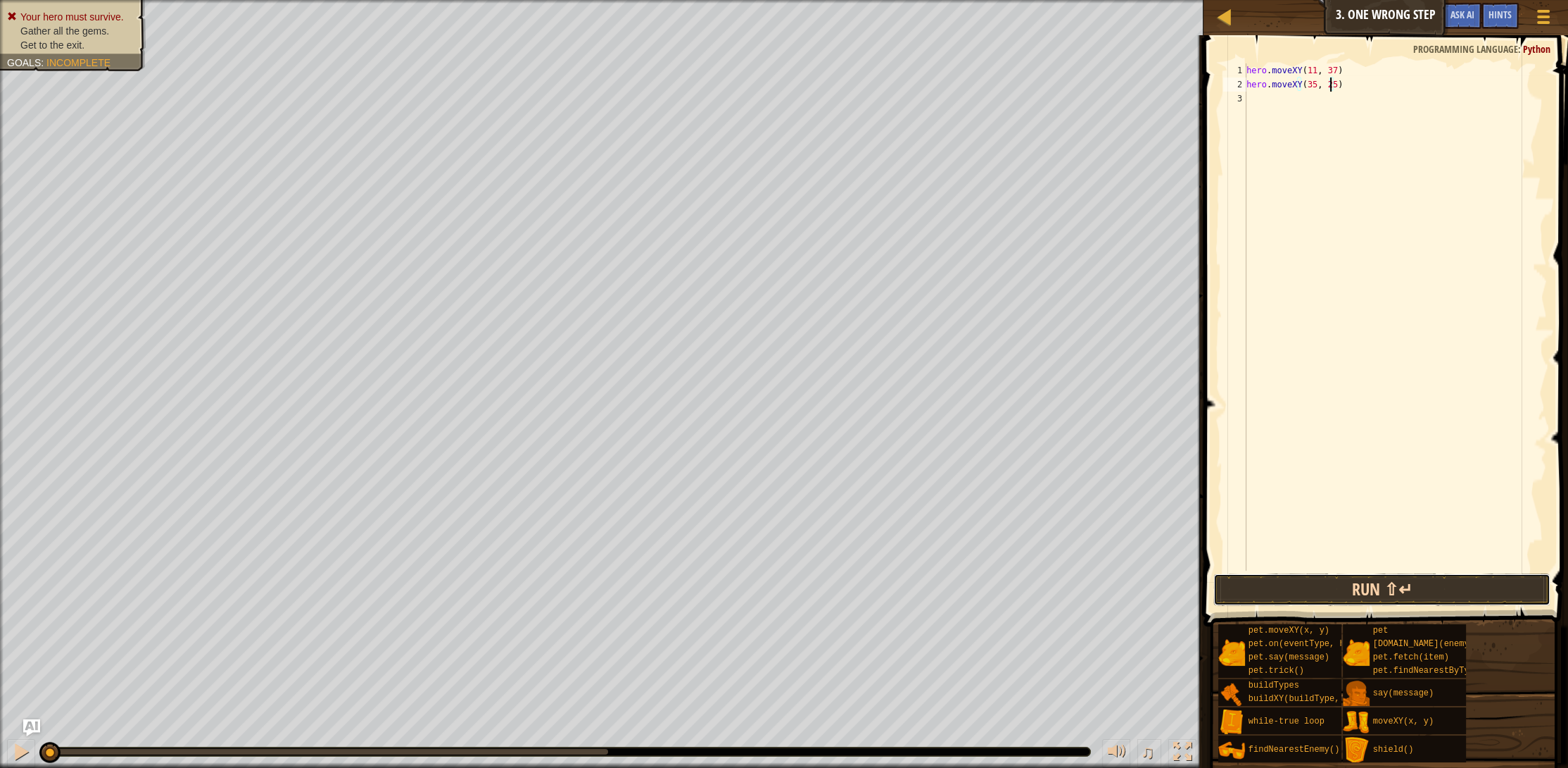
click at [1511, 596] on button "Run ⇧↵" at bounding box center [1382, 589] width 337 height 32
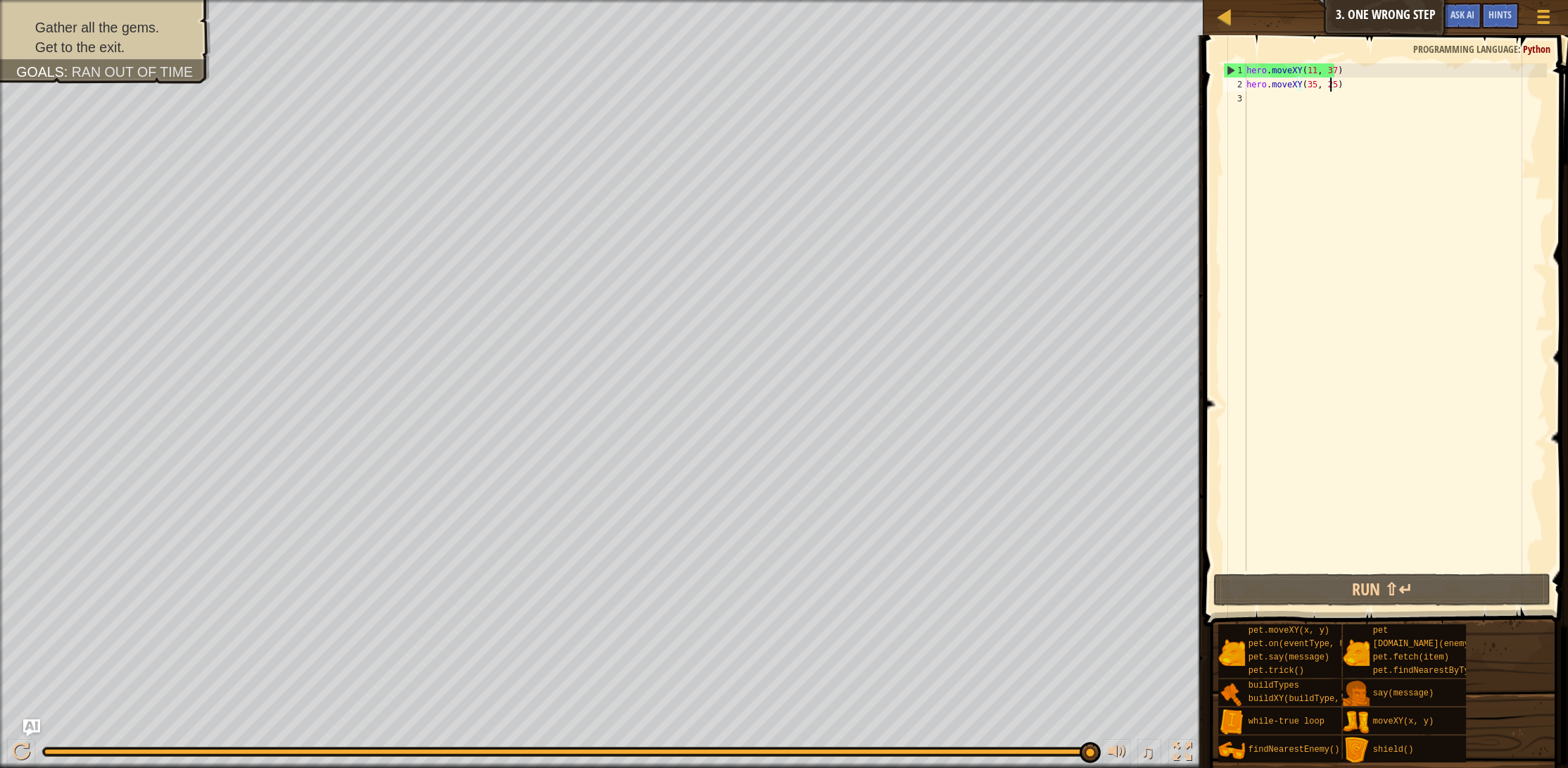
click at [1268, 102] on div "hero . moveXY ( 11 , 37 ) hero . moveXY ( 35 , 25 )" at bounding box center [1396, 331] width 303 height 535
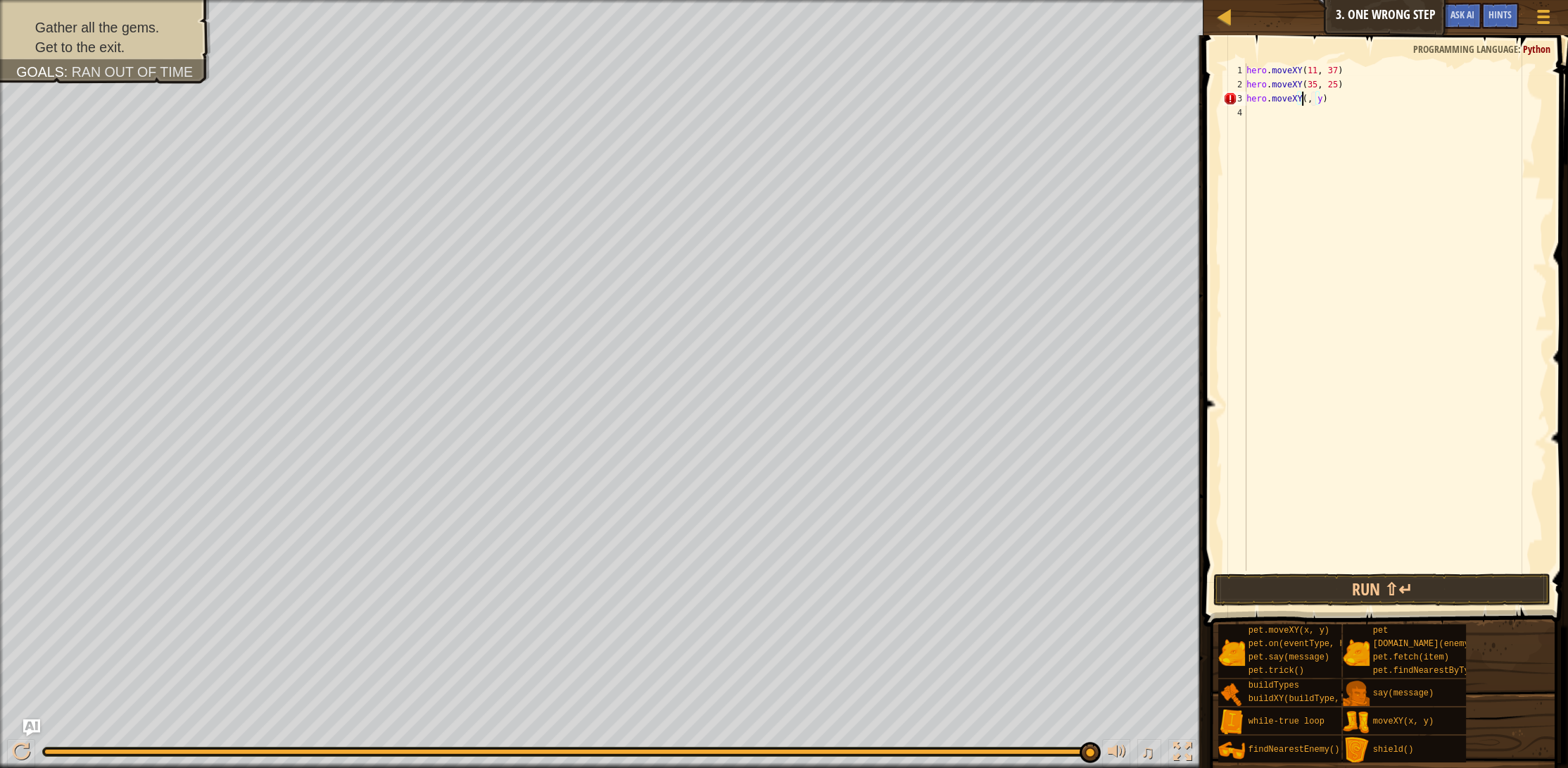
scroll to position [7, 5]
click at [1312, 101] on div "hero . moveXY ( 11 , 37 ) hero . moveXY ( 35 , 25 ) hero . moveXY ( 57 , y )" at bounding box center [1396, 331] width 303 height 535
type textarea "hero.moveXY(57, 47)"
click at [1440, 584] on button "Run ⇧↵" at bounding box center [1382, 589] width 337 height 32
